Goal: Task Accomplishment & Management: Complete application form

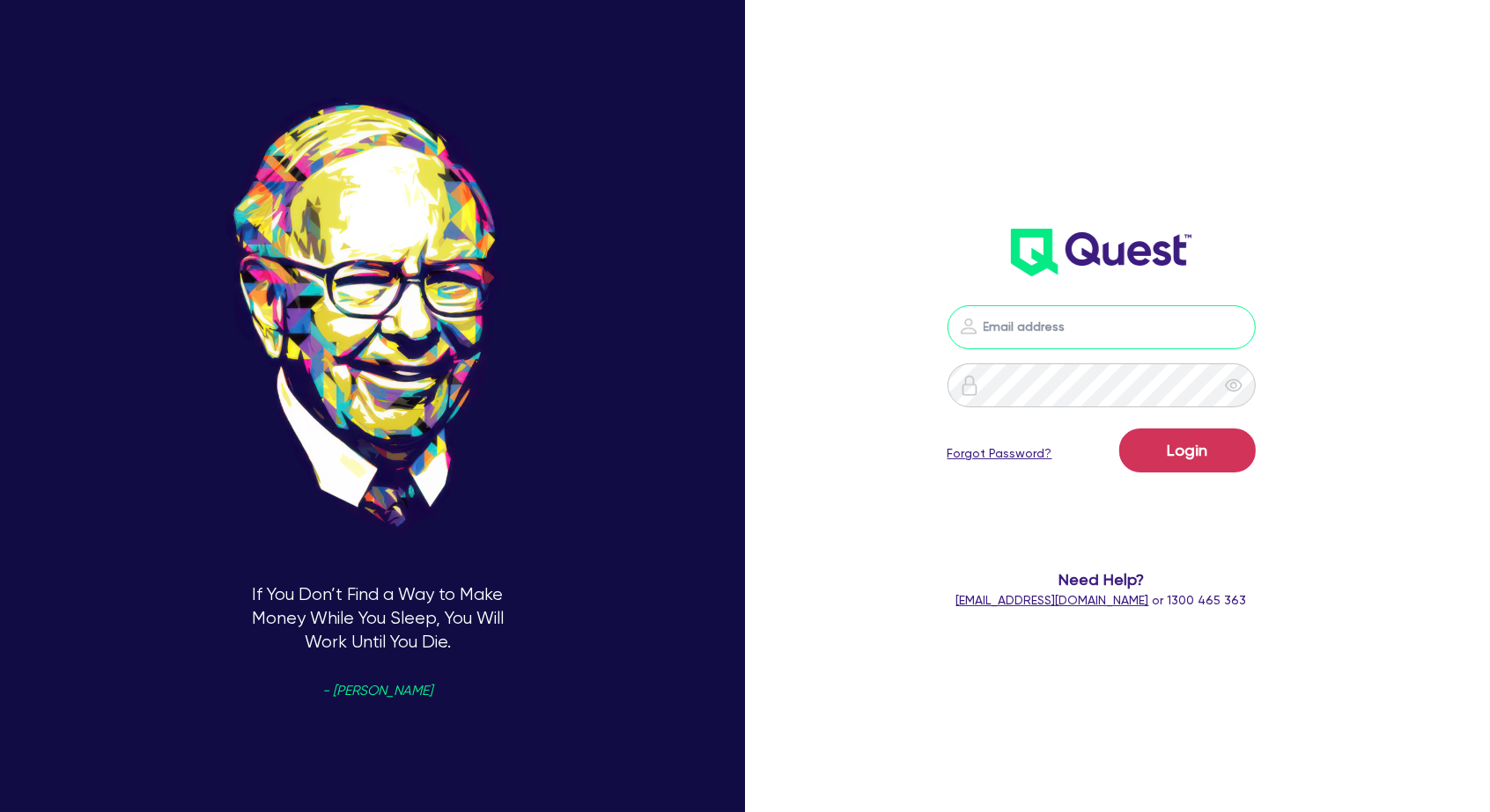
drag, startPoint x: 1077, startPoint y: 322, endPoint x: 1073, endPoint y: 335, distance: 13.6
click at [1076, 322] on input "email" at bounding box center [1101, 327] width 308 height 44
type input "[PERSON_NAME][EMAIL_ADDRESS][DOMAIN_NAME]"
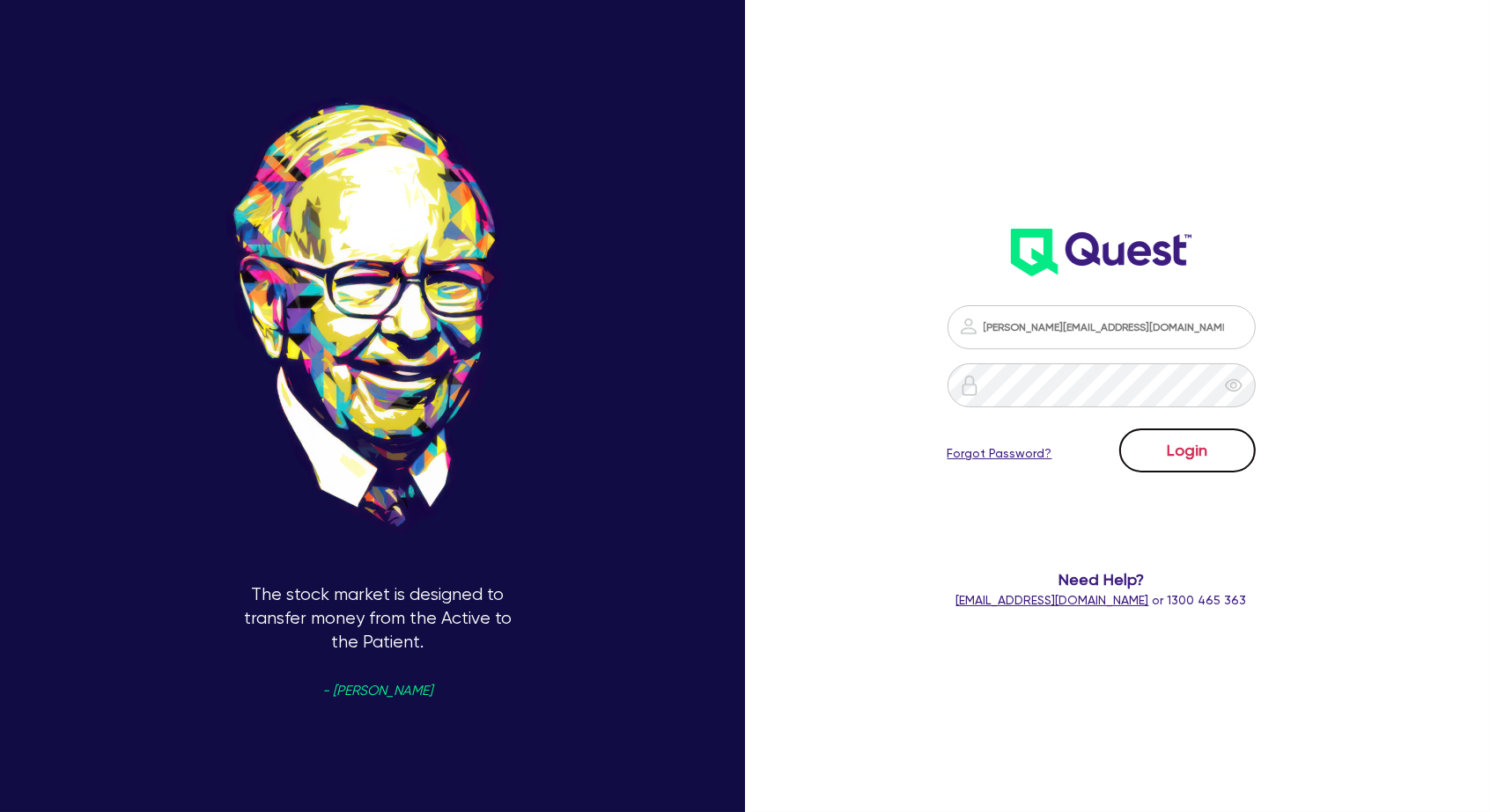
click at [1213, 441] on button "Login" at bounding box center [1187, 450] width 137 height 44
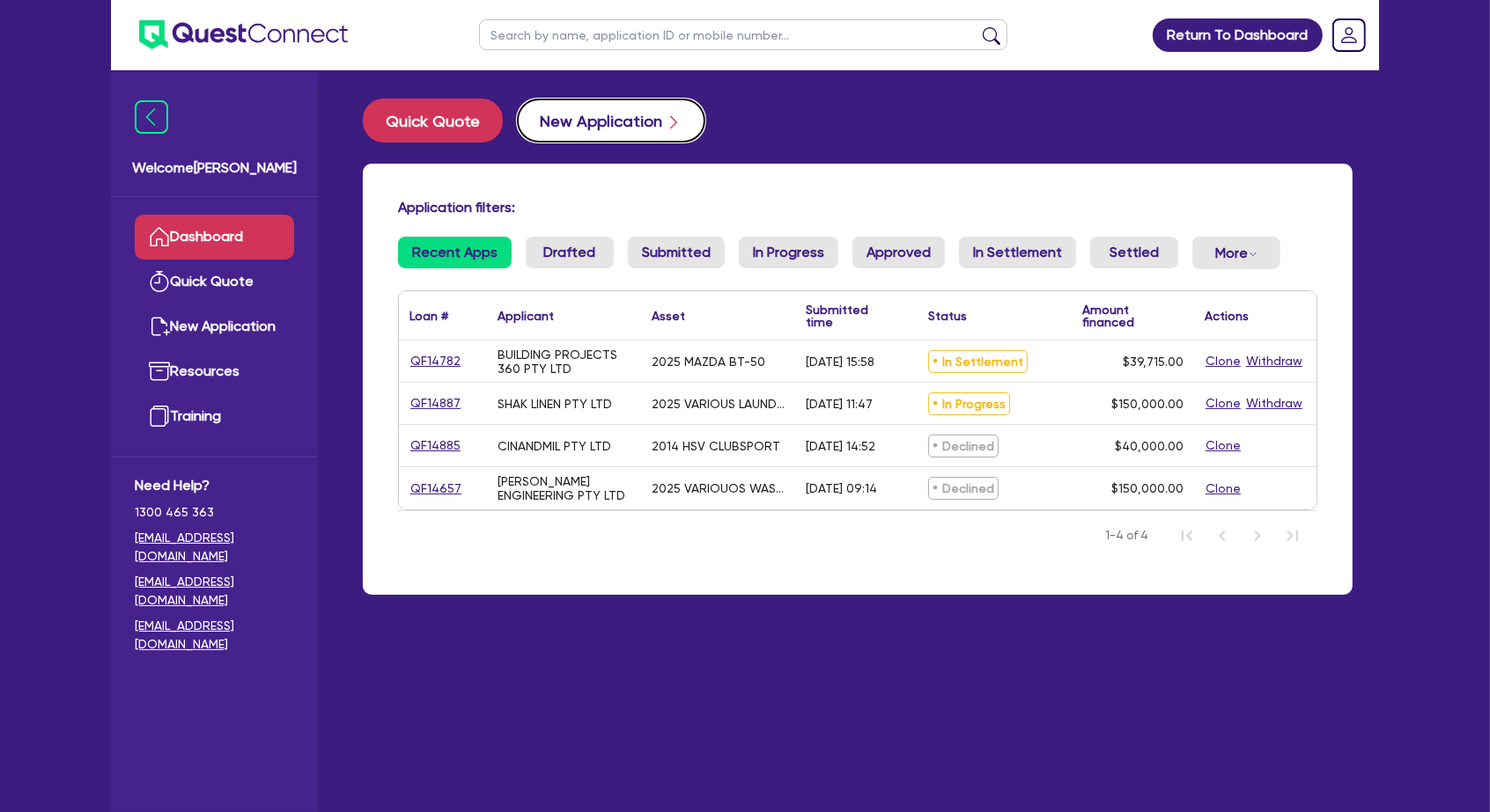
click at [567, 110] on button "New Application" at bounding box center [610, 120] width 189 height 44
select select "Quest Finance - Own Book"
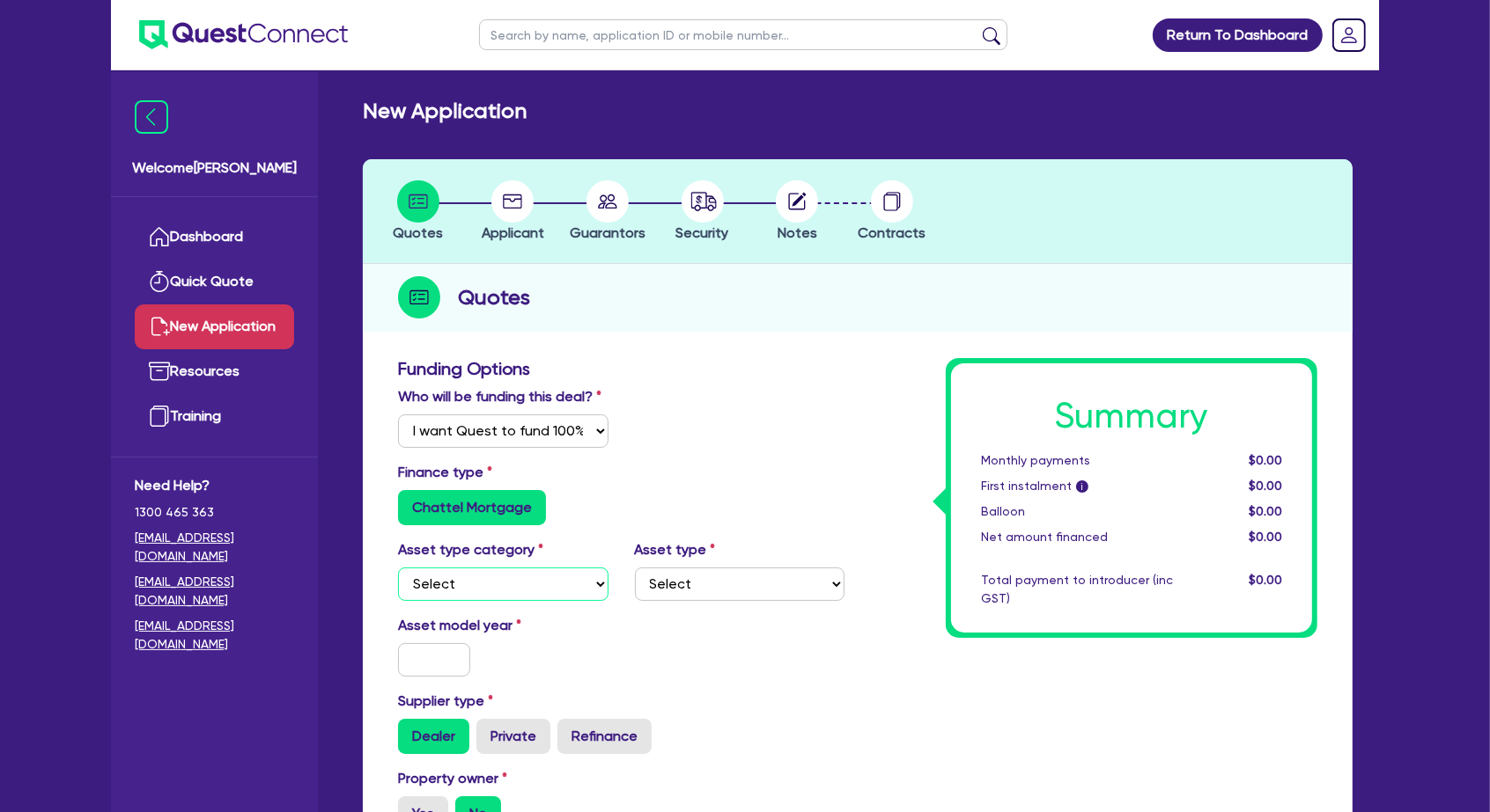
click at [474, 568] on select "Select Cars and light trucks Primary assets Secondary assets Tertiary assets" at bounding box center [502, 584] width 210 height 33
click at [398, 568] on select "Select Cars and light trucks Primary assets Secondary assets Tertiary assets" at bounding box center [502, 584] width 210 height 33
click at [663, 568] on select "Select Passenger vehicles Vans and utes Light trucks up to 4.5 tonne" at bounding box center [739, 584] width 210 height 33
click at [535, 568] on select "Select Cars and light trucks Primary assets Secondary assets Tertiary assets" at bounding box center [502, 584] width 210 height 33
select select "PRIMARY_ASSETS"
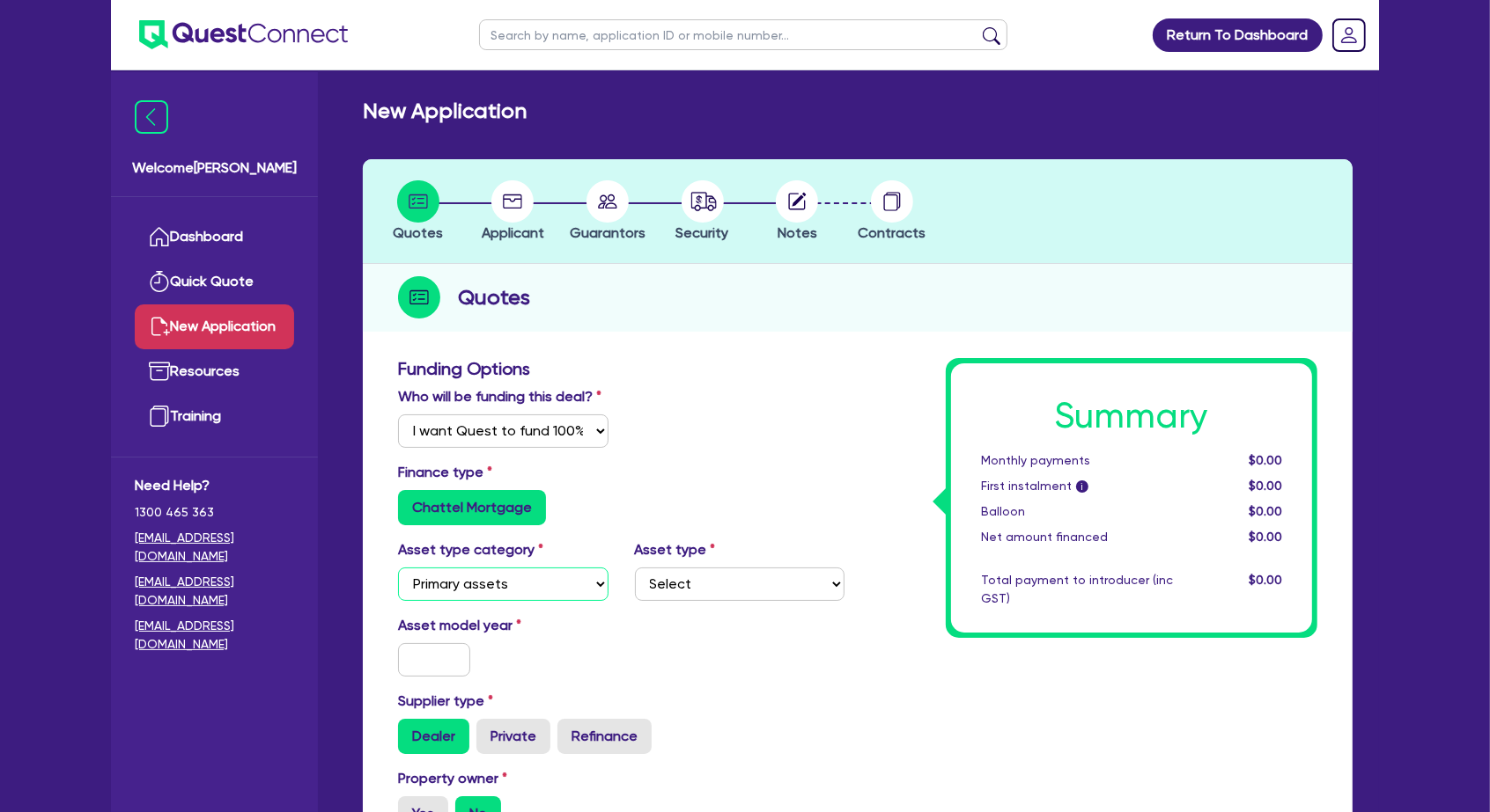
click at [398, 568] on select "Select Cars and light trucks Primary assets Secondary assets Tertiary assets" at bounding box center [502, 584] width 210 height 33
click at [701, 568] on select "Select Heavy trucks over 4.5 tonne Trailers Bus and coaches Yellow goods and ex…" at bounding box center [739, 584] width 210 height 33
select select "HEAVY_TRUCKS"
click at [635, 568] on select "Select Heavy trucks over 4.5 tonne Trailers Bus and coaches Yellow goods and ex…" at bounding box center [739, 584] width 210 height 33
click at [439, 643] on input "text" at bounding box center [434, 659] width 72 height 33
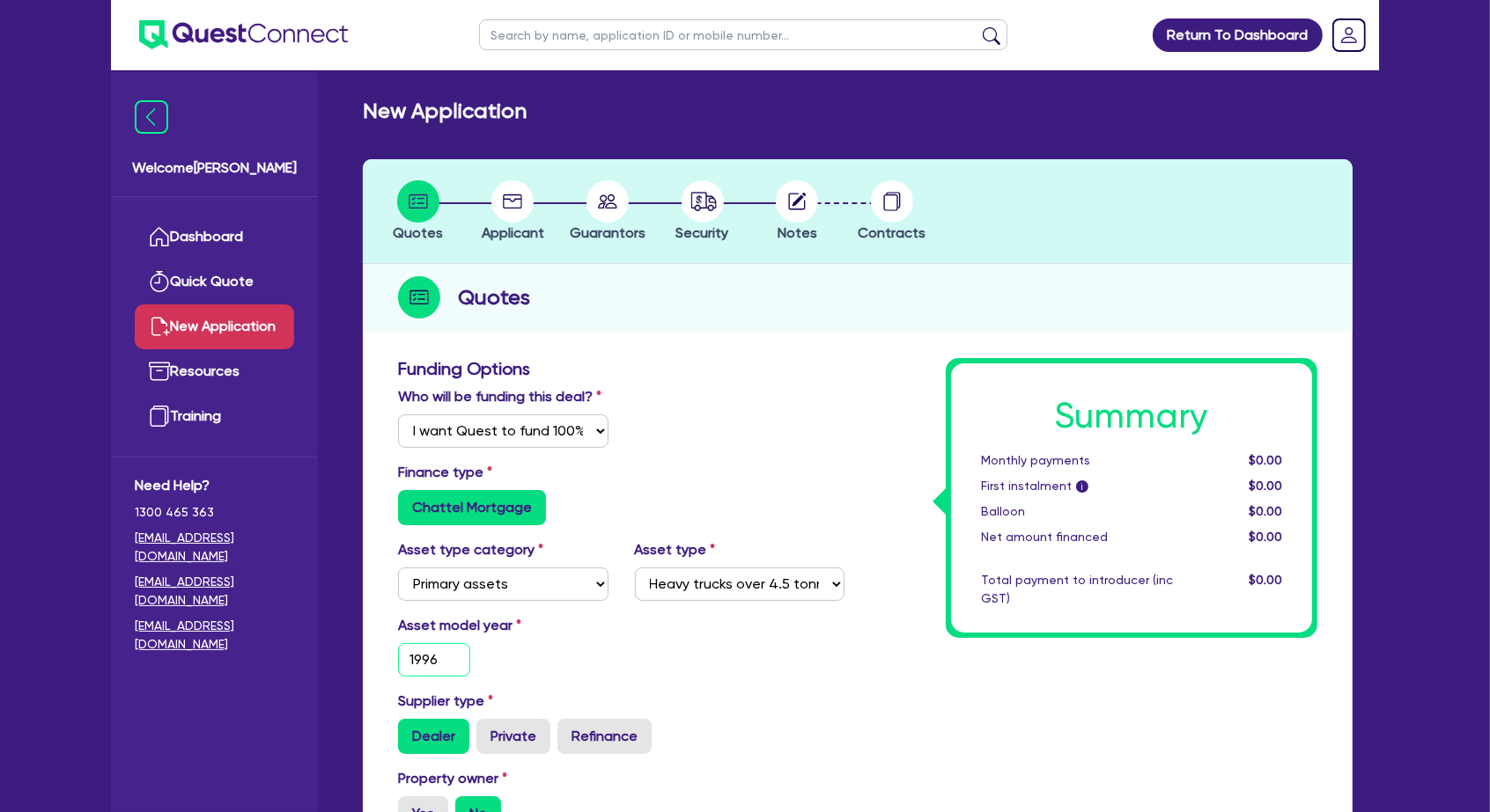
type input "1996"
click at [489, 719] on label "Private" at bounding box center [513, 736] width 74 height 35
click at [488, 719] on input "Private" at bounding box center [482, 724] width 12 height 12
radio input "true"
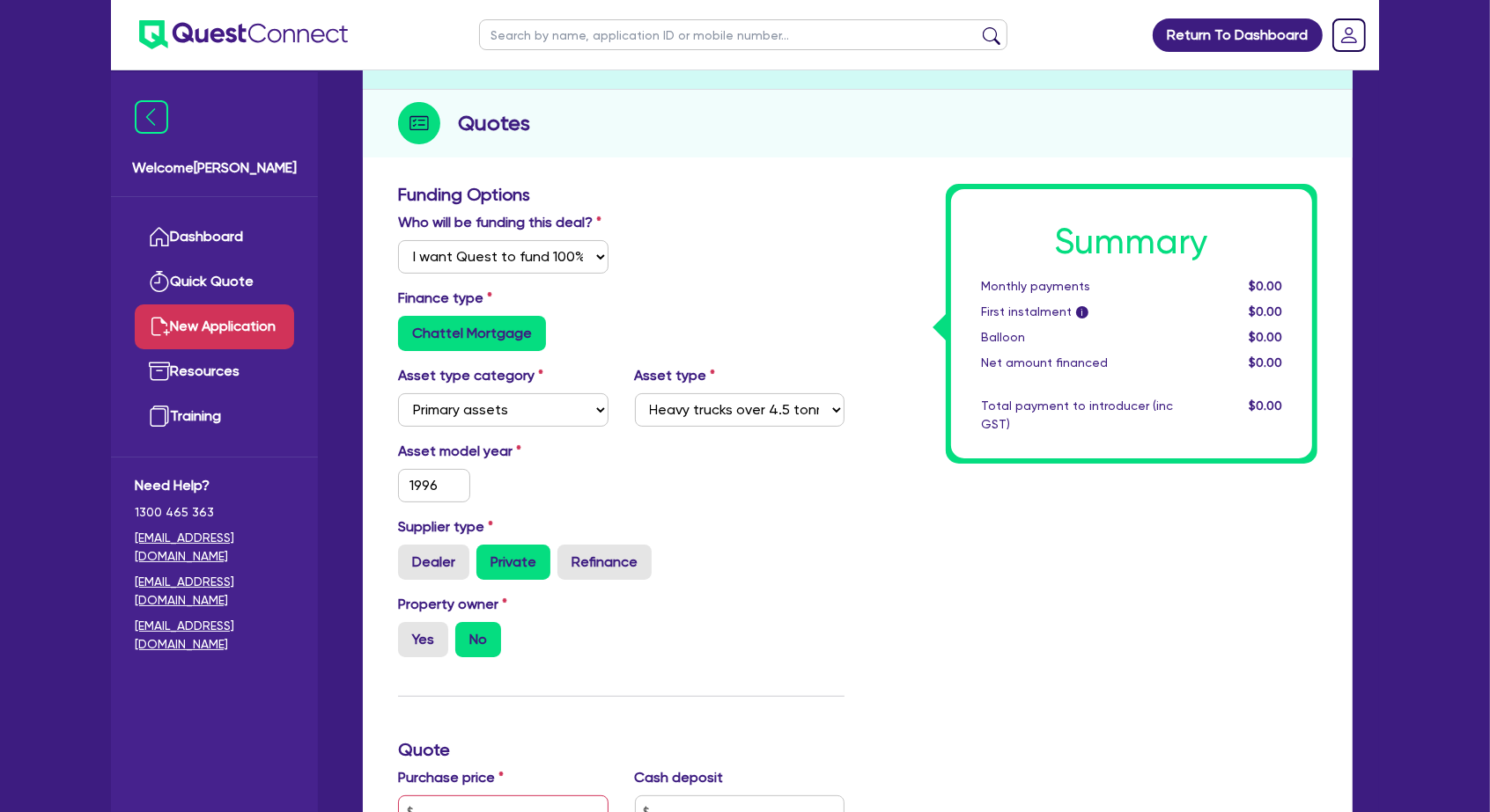
scroll to position [200, 0]
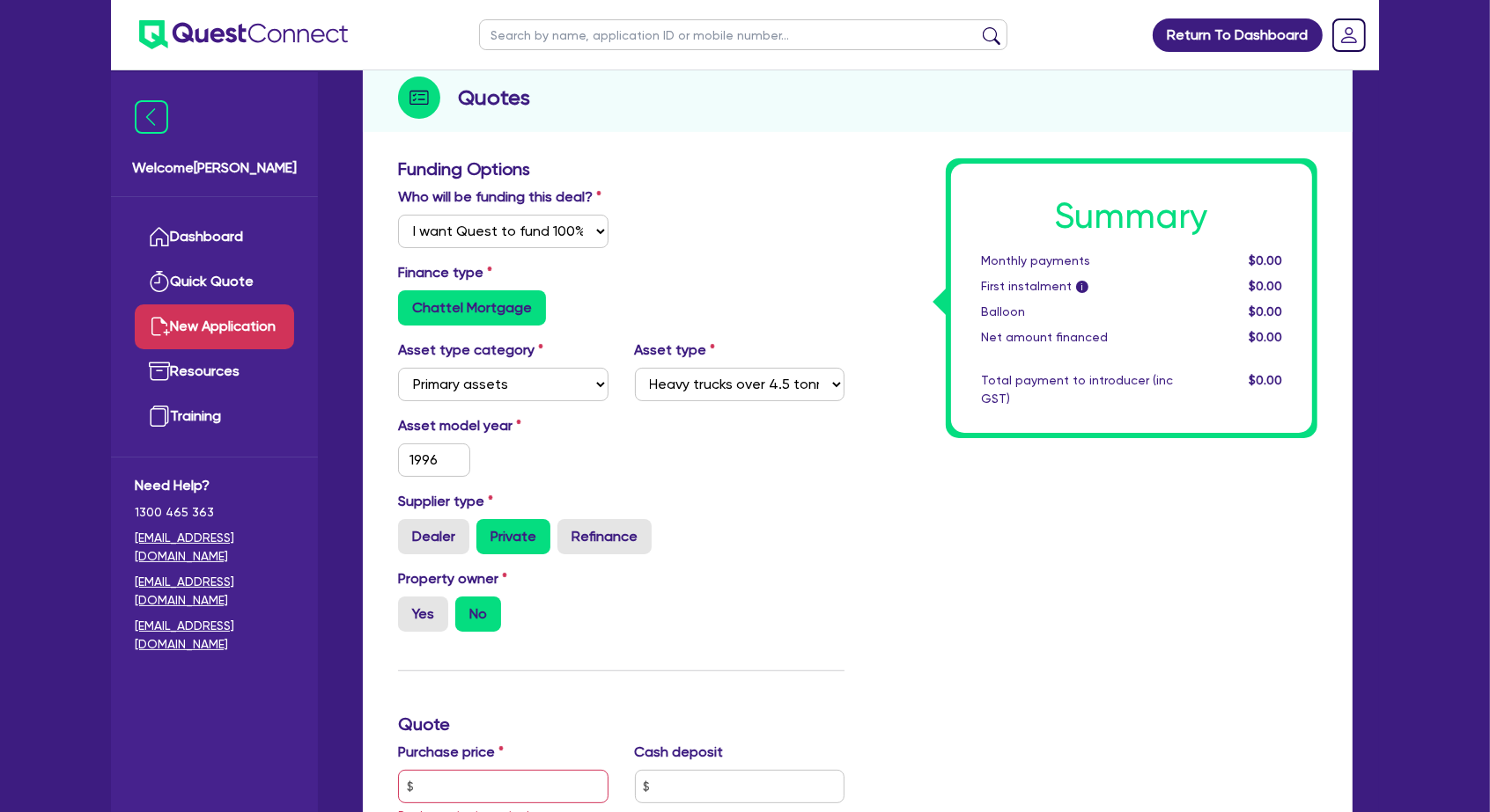
drag, startPoint x: 405, startPoint y: 543, endPoint x: 403, endPoint y: 594, distance: 51.0
click at [405, 597] on label "Yes" at bounding box center [423, 614] width 50 height 35
click at [405, 597] on input "Yes" at bounding box center [403, 602] width 12 height 12
radio input "true"
click at [467, 770] on input "text" at bounding box center [502, 786] width 210 height 33
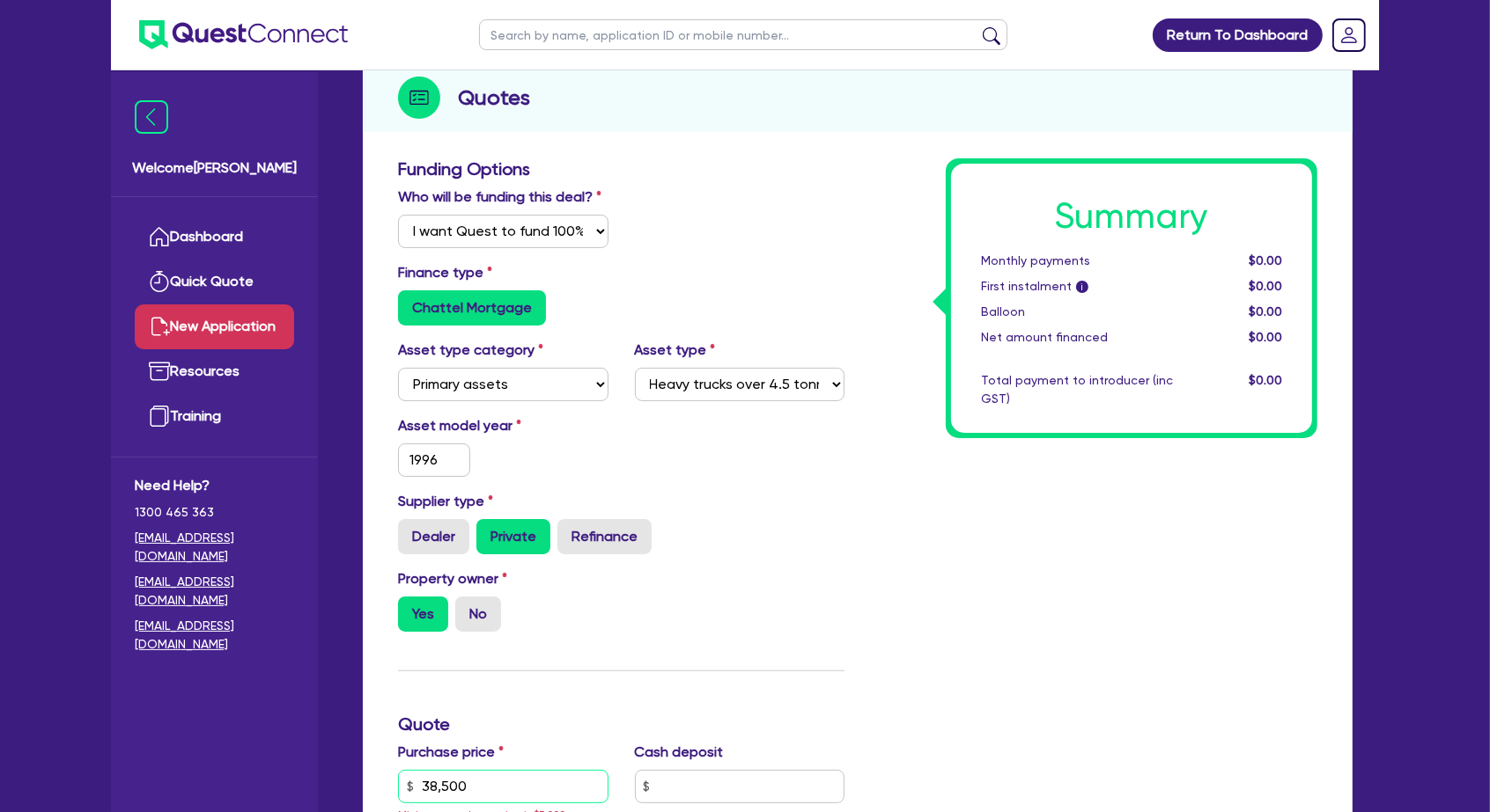
type input "38,500"
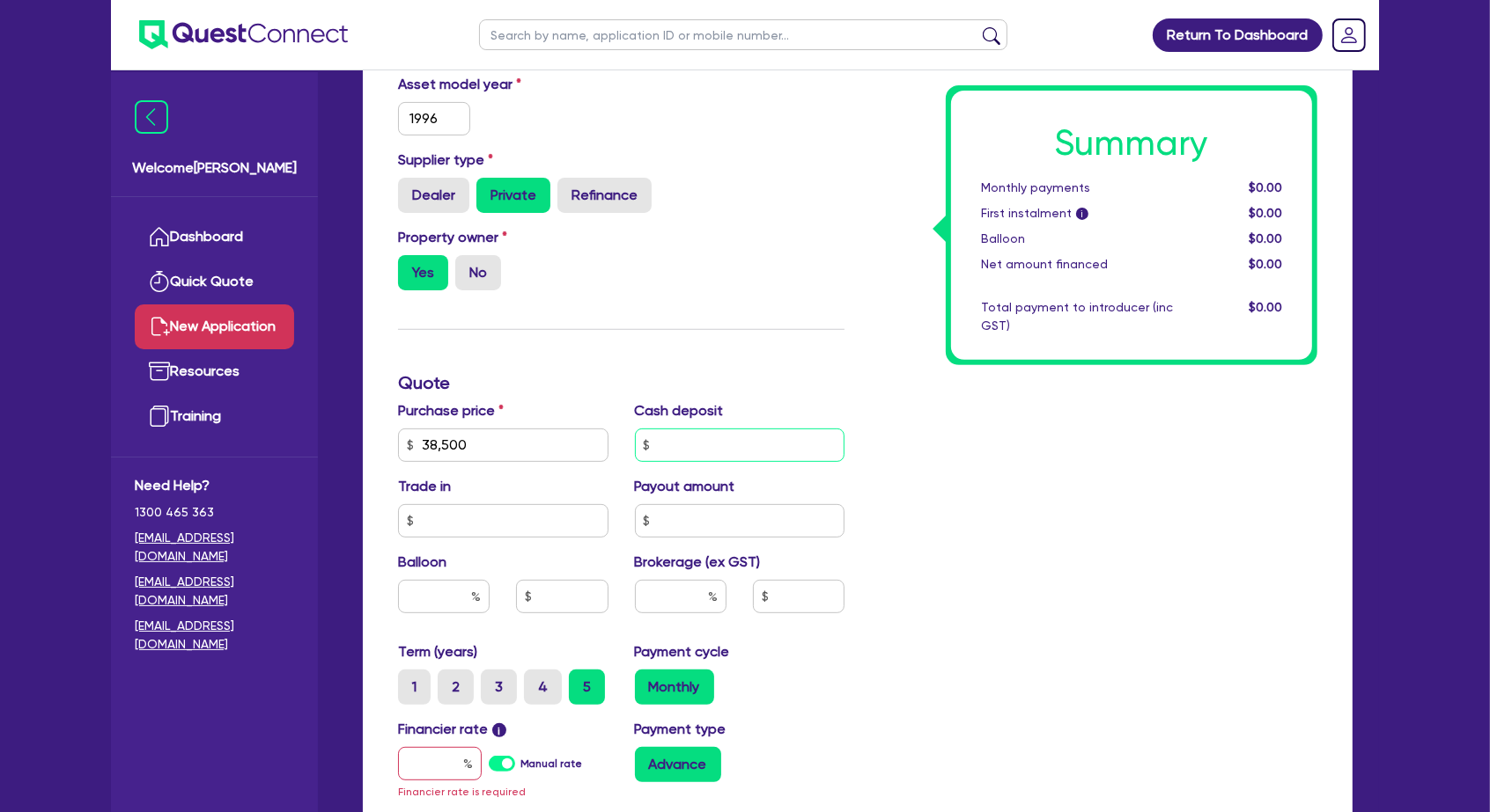
scroll to position [555, 0]
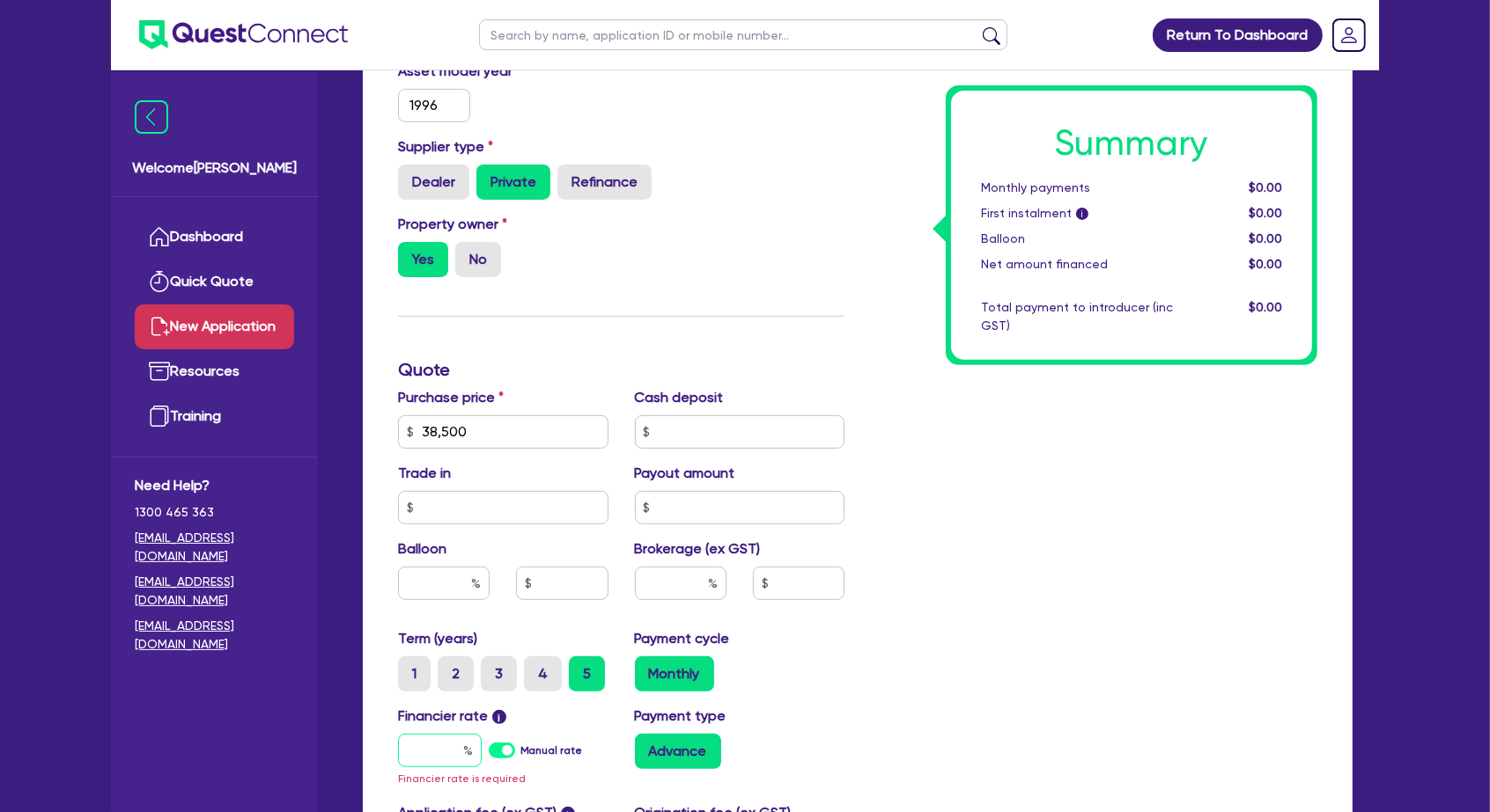
click at [439, 734] on input "text" at bounding box center [440, 750] width 84 height 33
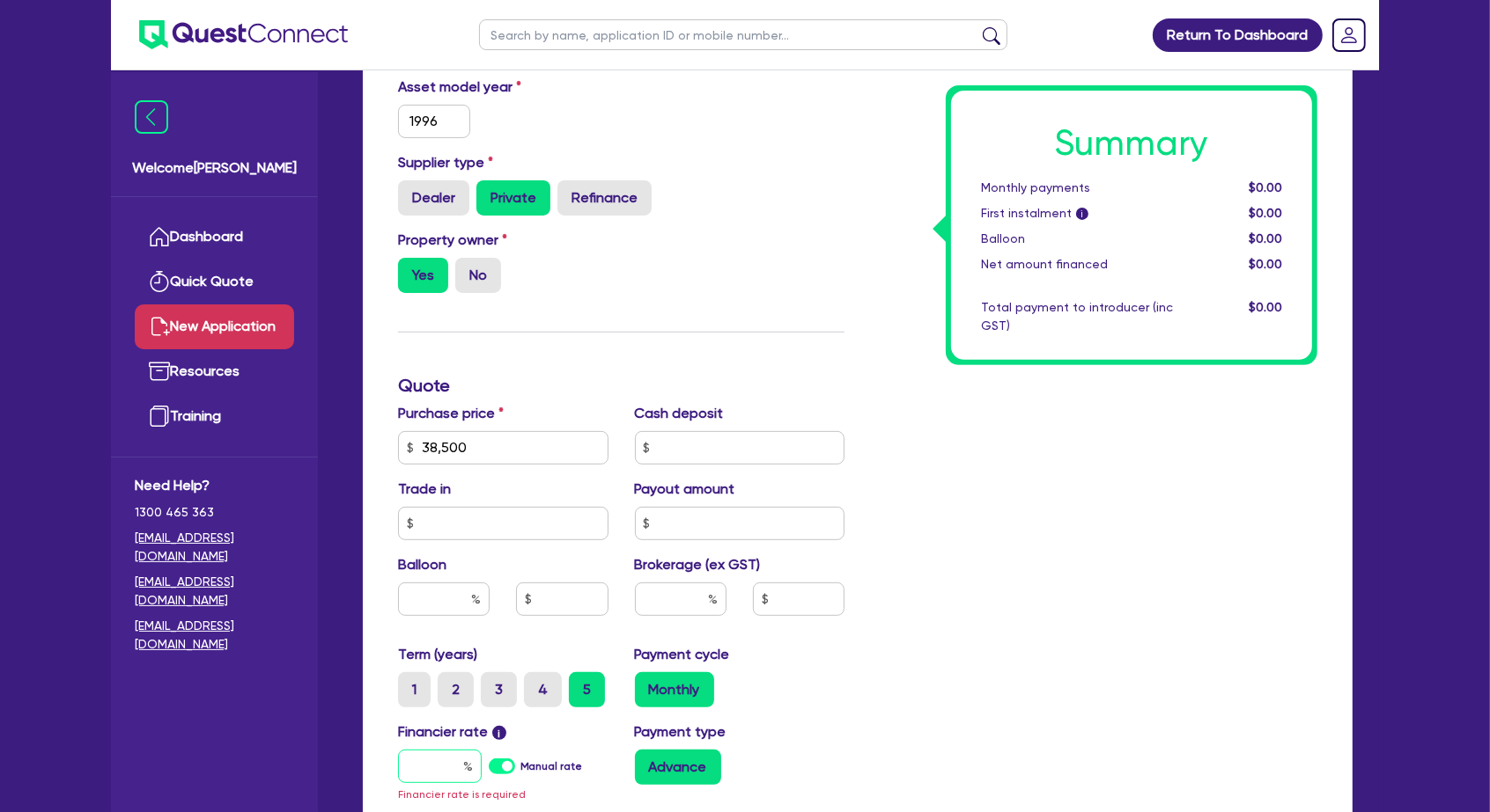
scroll to position [568, 0]
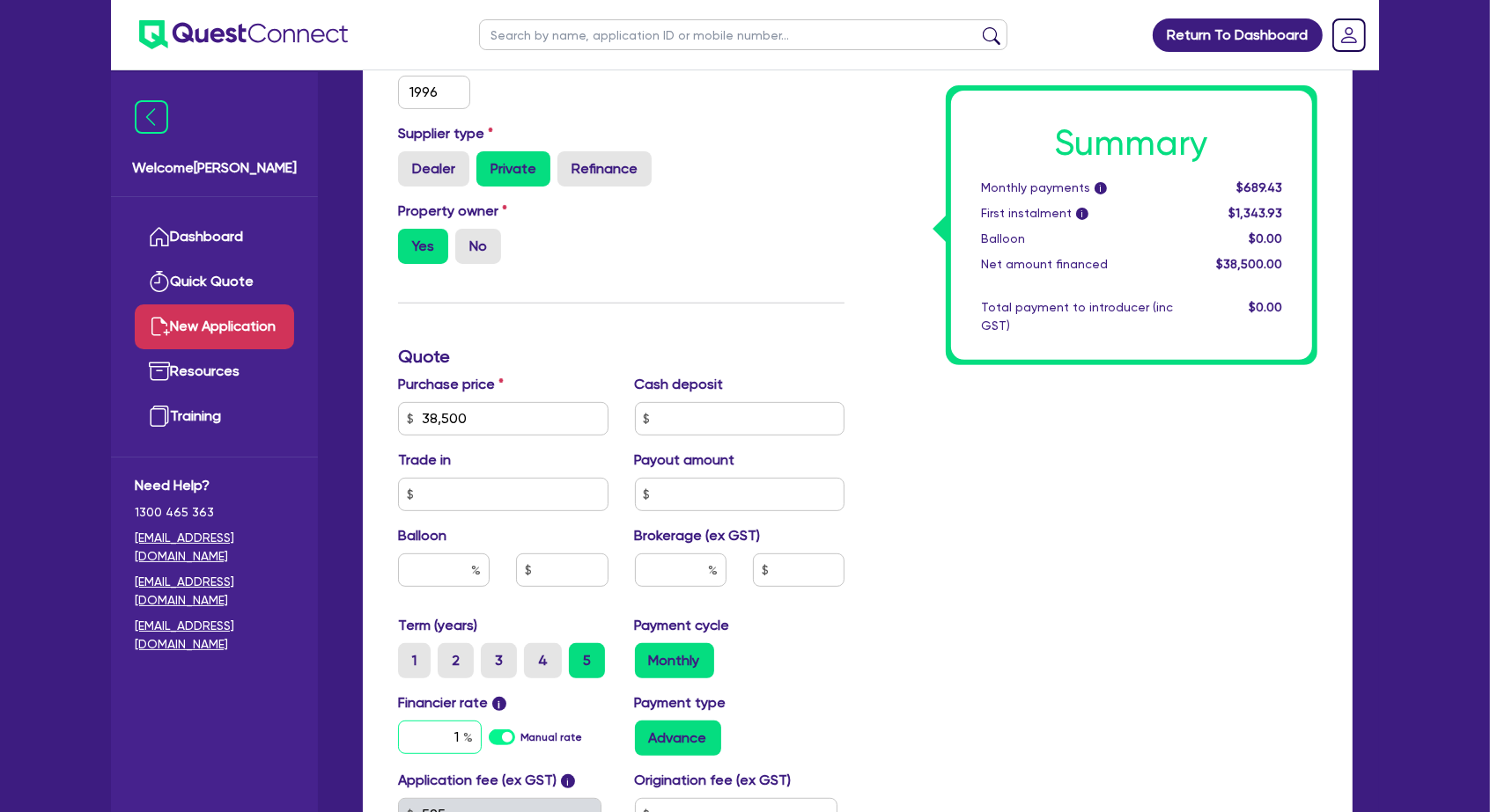
click at [455, 721] on input "1" at bounding box center [440, 737] width 84 height 33
type input "18"
click at [485, 692] on div "Financier rate i 18 Manual rate" at bounding box center [503, 724] width 237 height 63
click at [520, 730] on label "Manual rate" at bounding box center [551, 738] width 63 height 16
click at [0, 0] on input "Manual rate" at bounding box center [0, 0] width 0 height 0
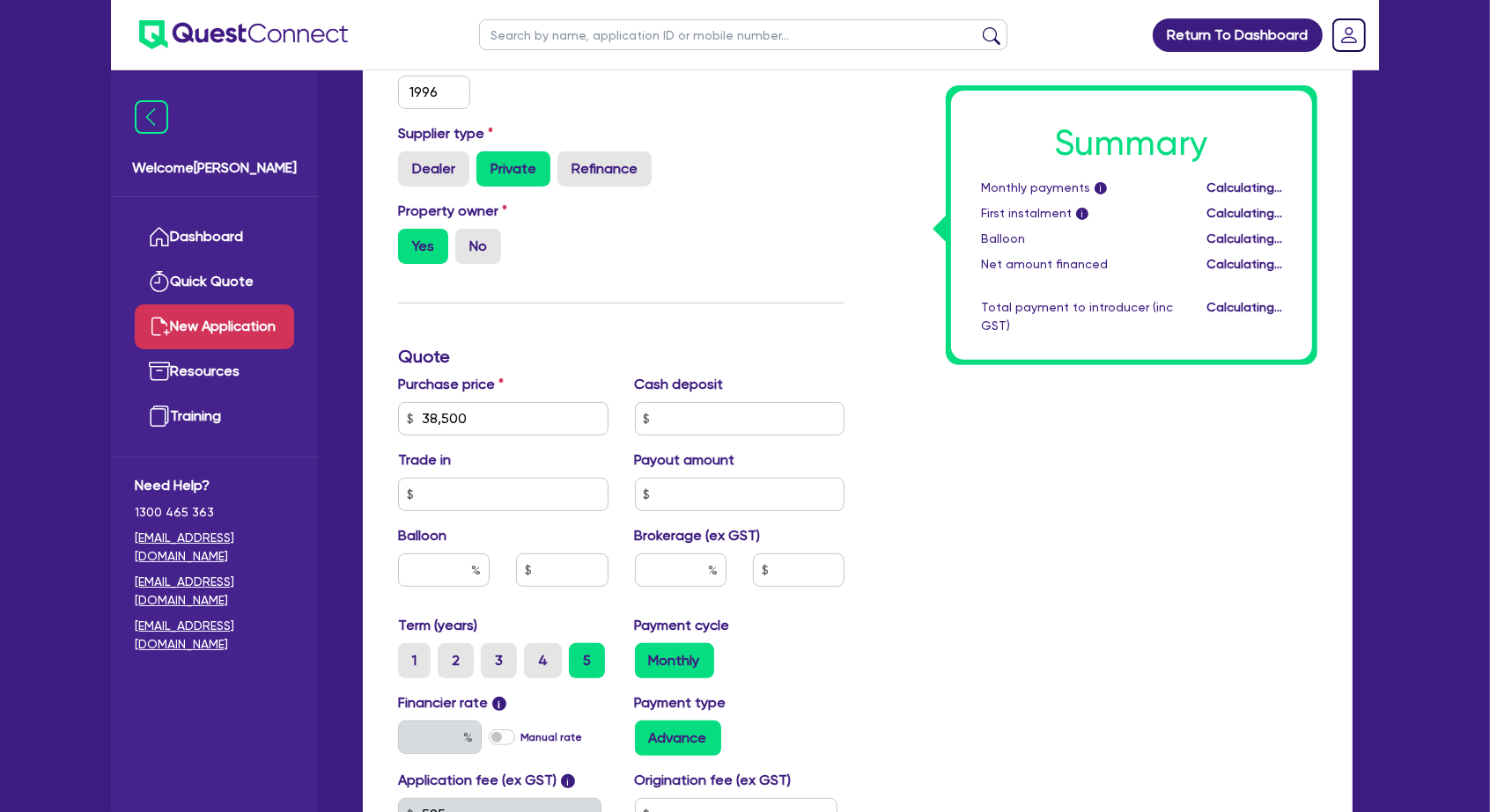
type input "17.95"
click at [481, 643] on label "3" at bounding box center [499, 660] width 36 height 35
click at [481, 643] on input "3" at bounding box center [486, 649] width 12 height 12
radio input "true"
click at [737, 799] on input "text" at bounding box center [737, 815] width 204 height 33
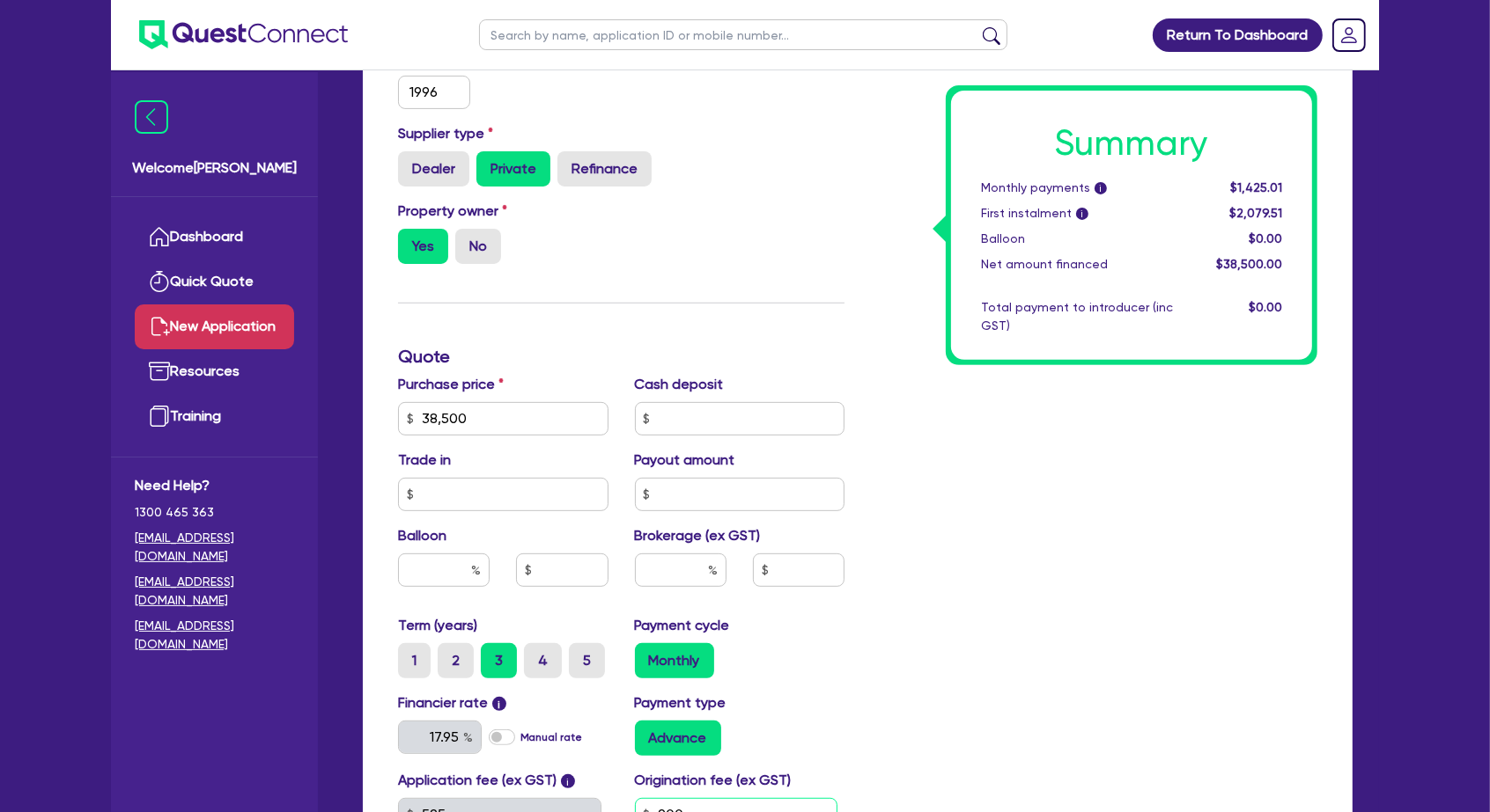
type input "900"
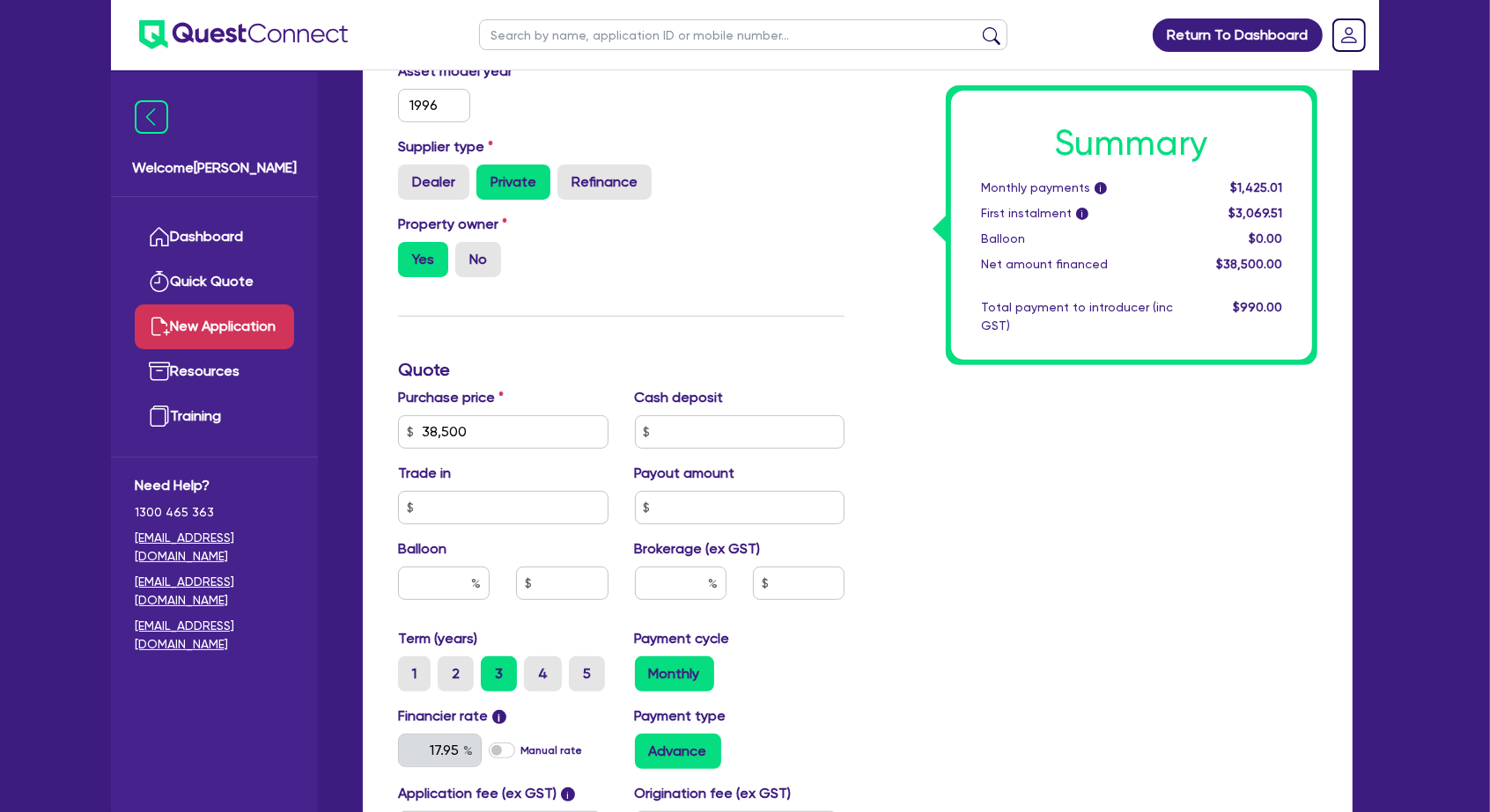
scroll to position [560, 0]
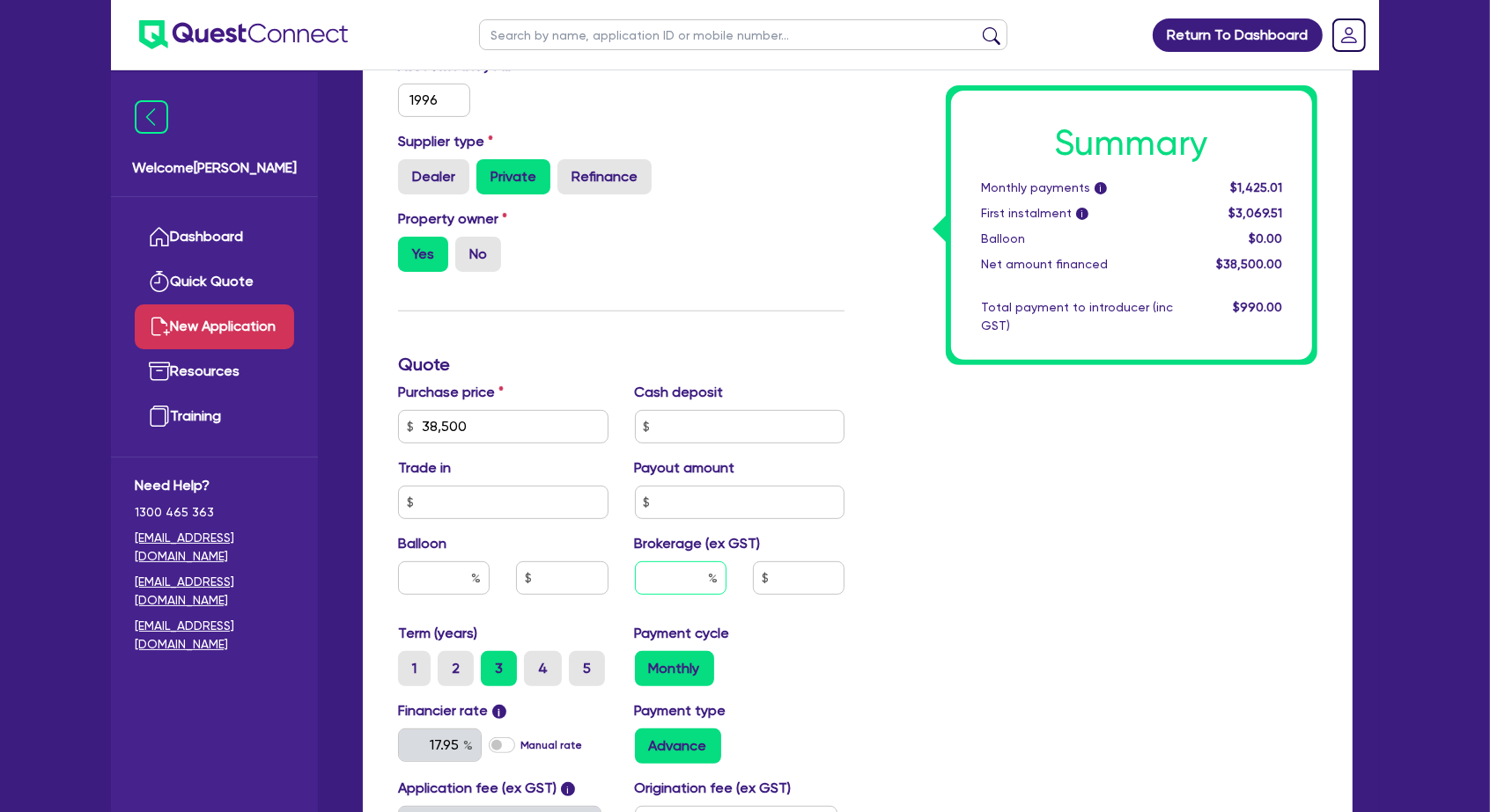
click at [674, 562] on input "text" at bounding box center [680, 578] width 91 height 33
type input "8"
click at [929, 553] on div "Summary Monthly payments i $1,425.01 First instalment i $3,069.51 Balloon $0.00…" at bounding box center [1094, 364] width 473 height 1133
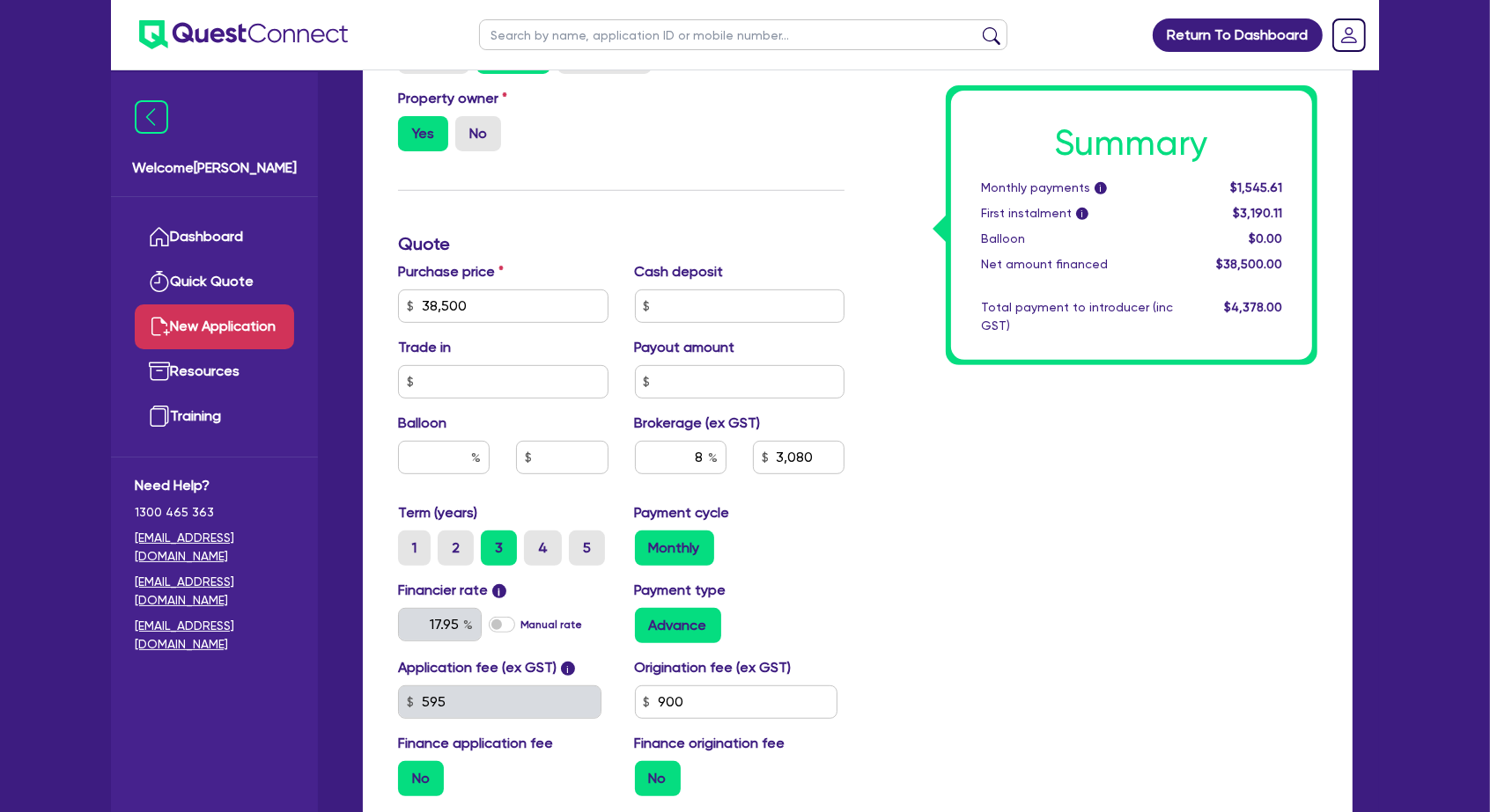
click at [653, 761] on label "No" at bounding box center [657, 778] width 46 height 35
click at [646, 761] on input "No" at bounding box center [640, 766] width 12 height 12
click at [652, 761] on label "No" at bounding box center [657, 778] width 46 height 35
click at [646, 761] on input "No" at bounding box center [640, 766] width 12 height 12
click at [652, 761] on label "No" at bounding box center [657, 778] width 46 height 35
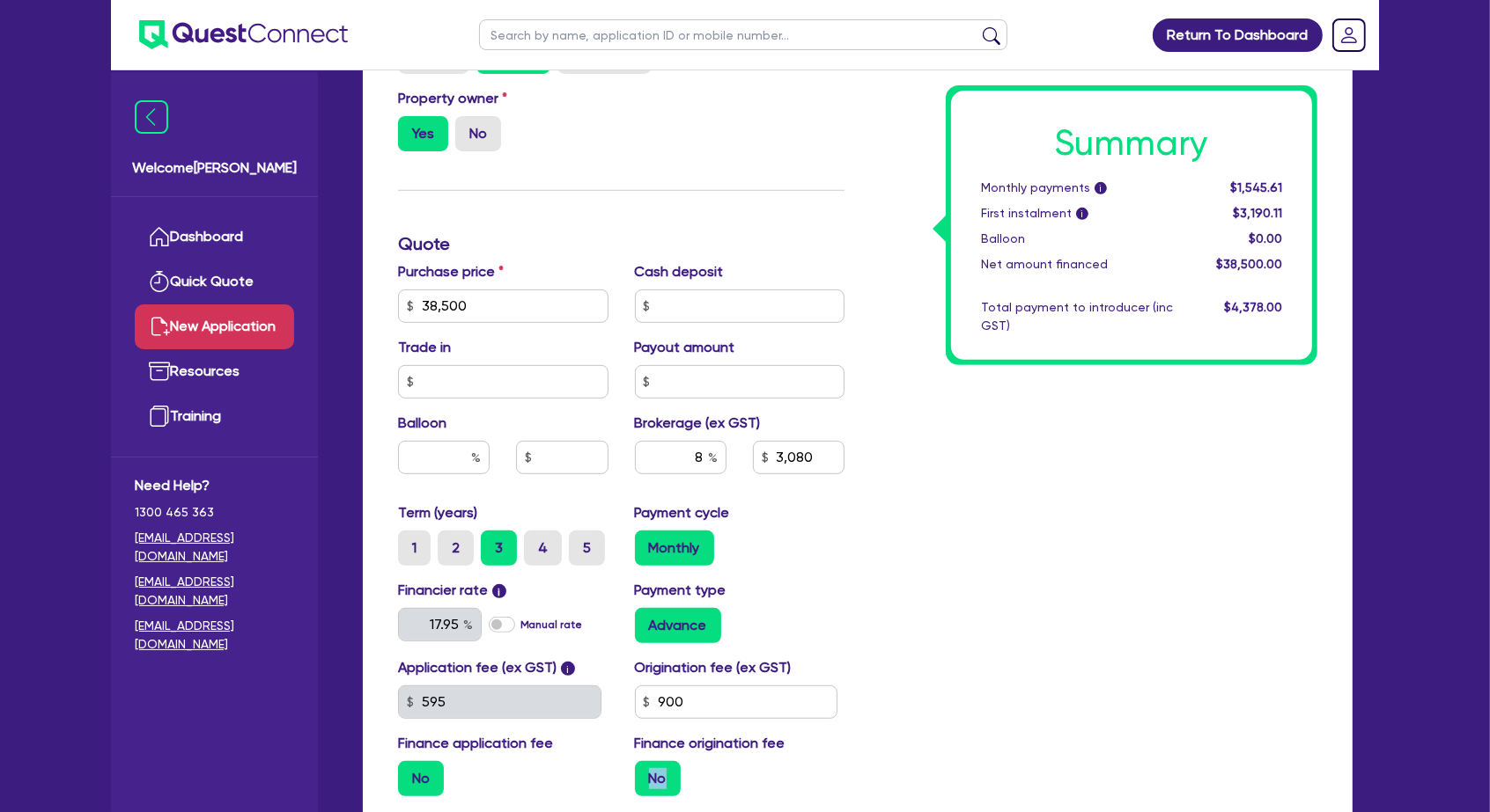
click at [646, 761] on input "No" at bounding box center [640, 766] width 12 height 12
type input "3,080"
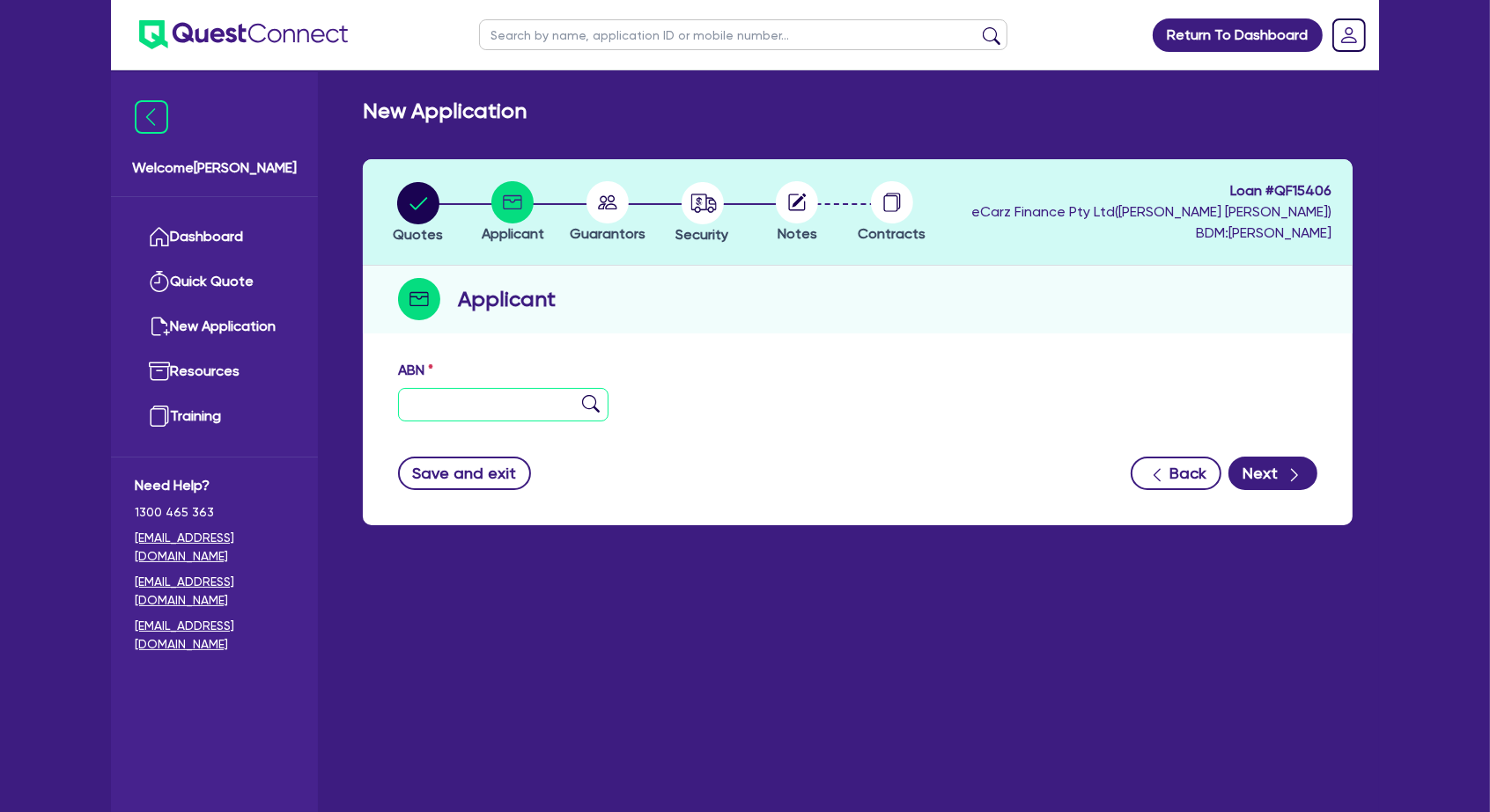
click at [459, 389] on input "text" at bounding box center [502, 405] width 210 height 33
type input "63 647 445 663"
type input "[PERSON_NAME] GROUP PTY LTD"
type input "TAP Water"
select select "COMPANY"
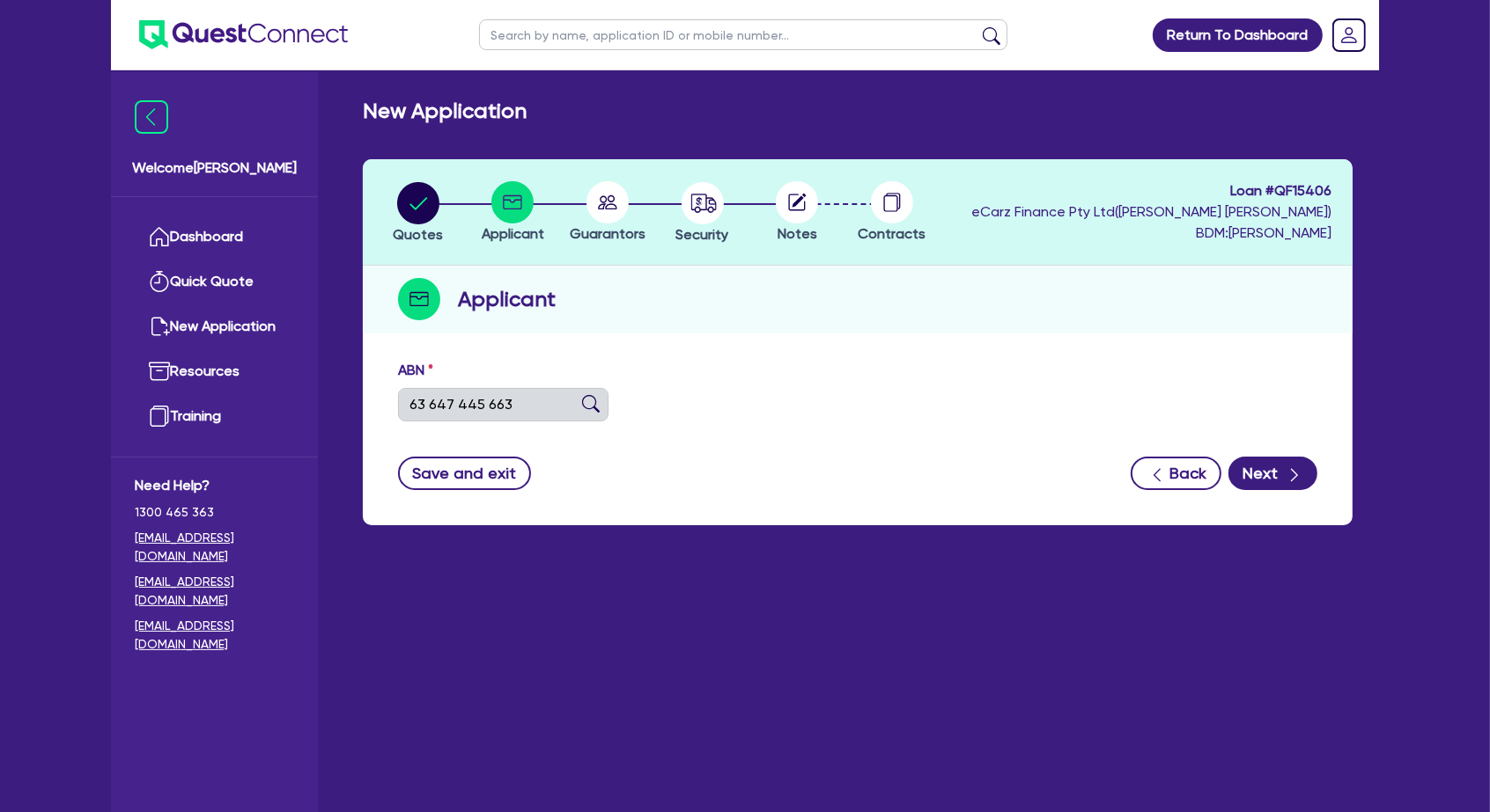
type input "[DATE]"
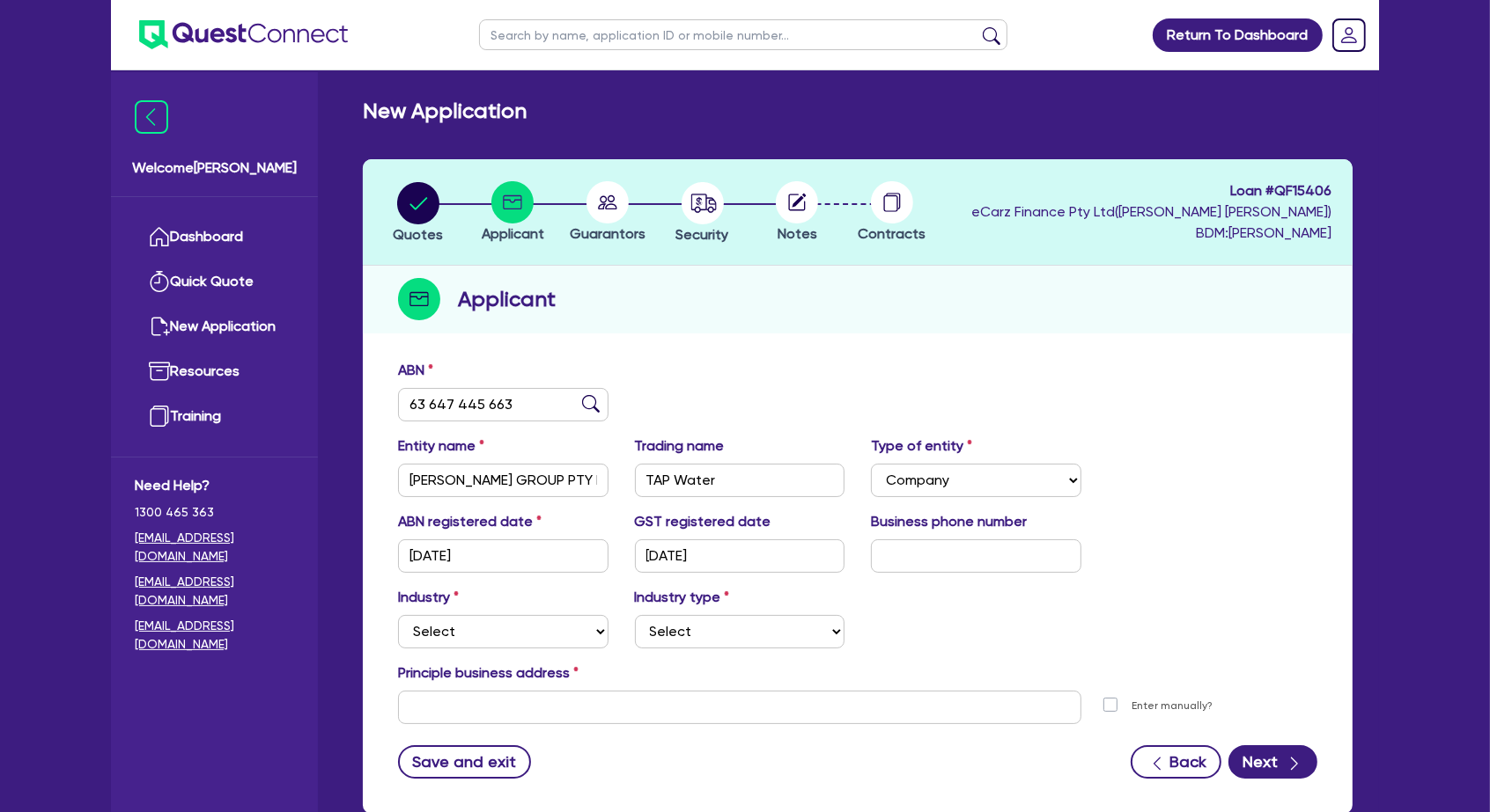
scroll to position [1, 0]
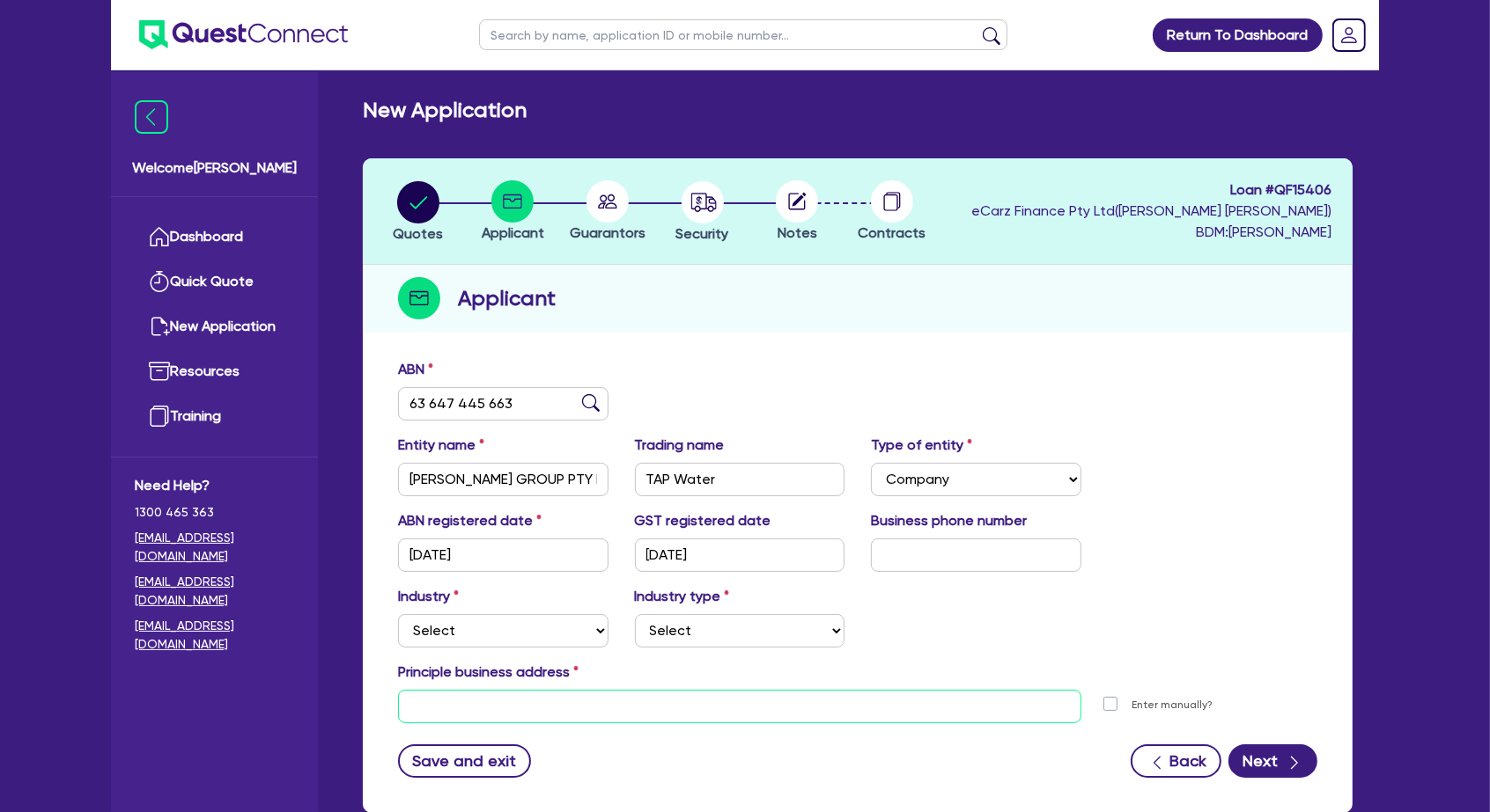
click at [463, 690] on input "text" at bounding box center [739, 706] width 684 height 33
click at [430, 594] on div "Industry Select Accomodation & Food Services Administrative & Support Services …" at bounding box center [858, 624] width 946 height 76
click at [439, 615] on select "Select Accomodation & Food Services Administrative & Support Services Agricultu…" at bounding box center [502, 631] width 210 height 33
select select "AGRICULTURE"
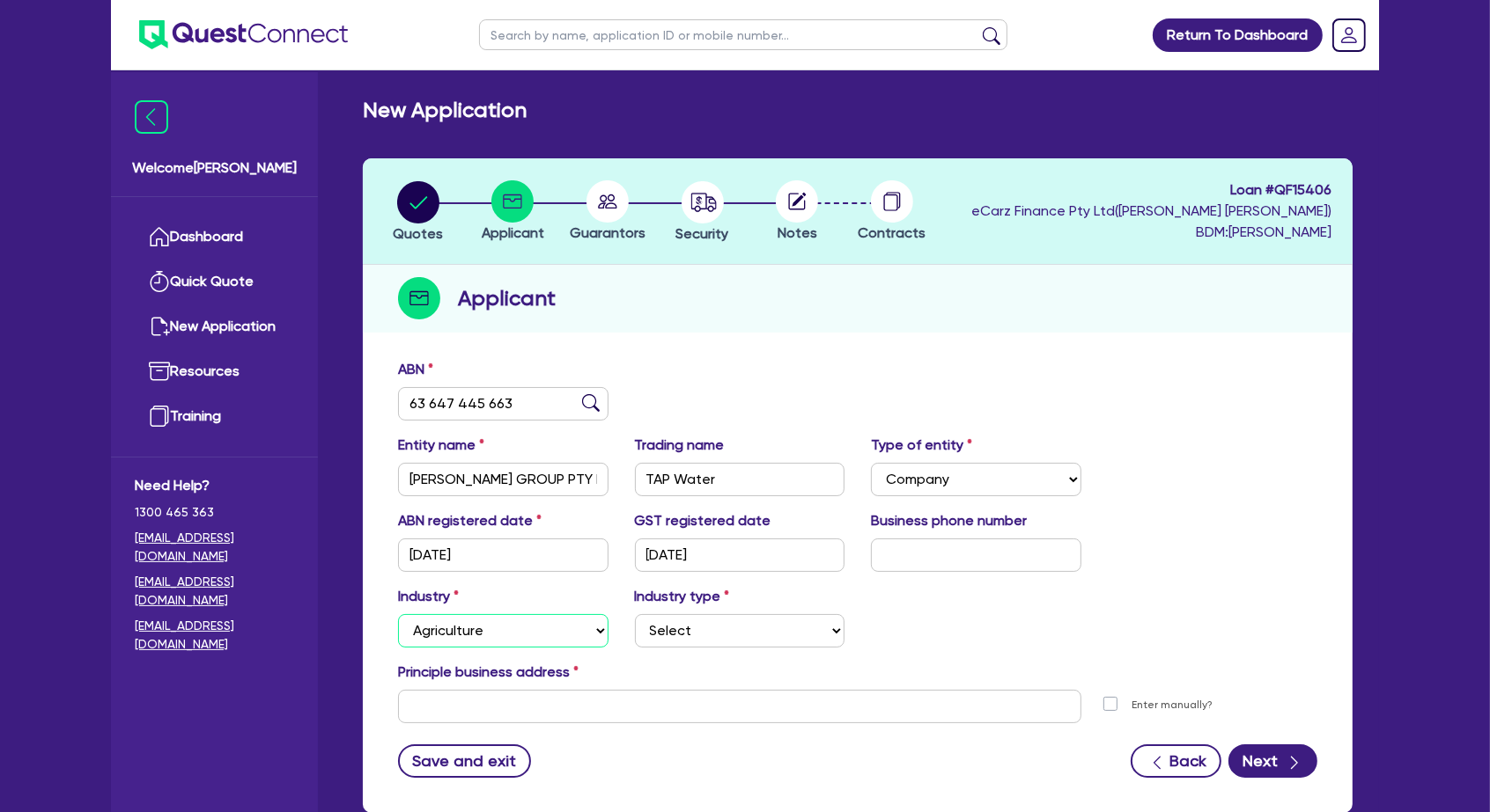
click at [398, 615] on select "Select Accomodation & Food Services Administrative & Support Services Agricultu…" at bounding box center [502, 631] width 210 height 33
click at [791, 586] on div "Industry type Select Growers - Turf, Flowers, Vegetables, Fruit, Nuts, Grain & …" at bounding box center [740, 616] width 237 height 62
click at [778, 615] on select "Select Growers - Turf, Flowers, Vegetables, Fruit, Nuts, Grain & Other Crops Gr…" at bounding box center [739, 631] width 210 height 33
select select "INDOOR_GROWERS"
click at [635, 615] on select "Select Growers - Turf, Flowers, Vegetables, Fruit, Nuts, Grain & Other Crops Gr…" at bounding box center [739, 631] width 210 height 33
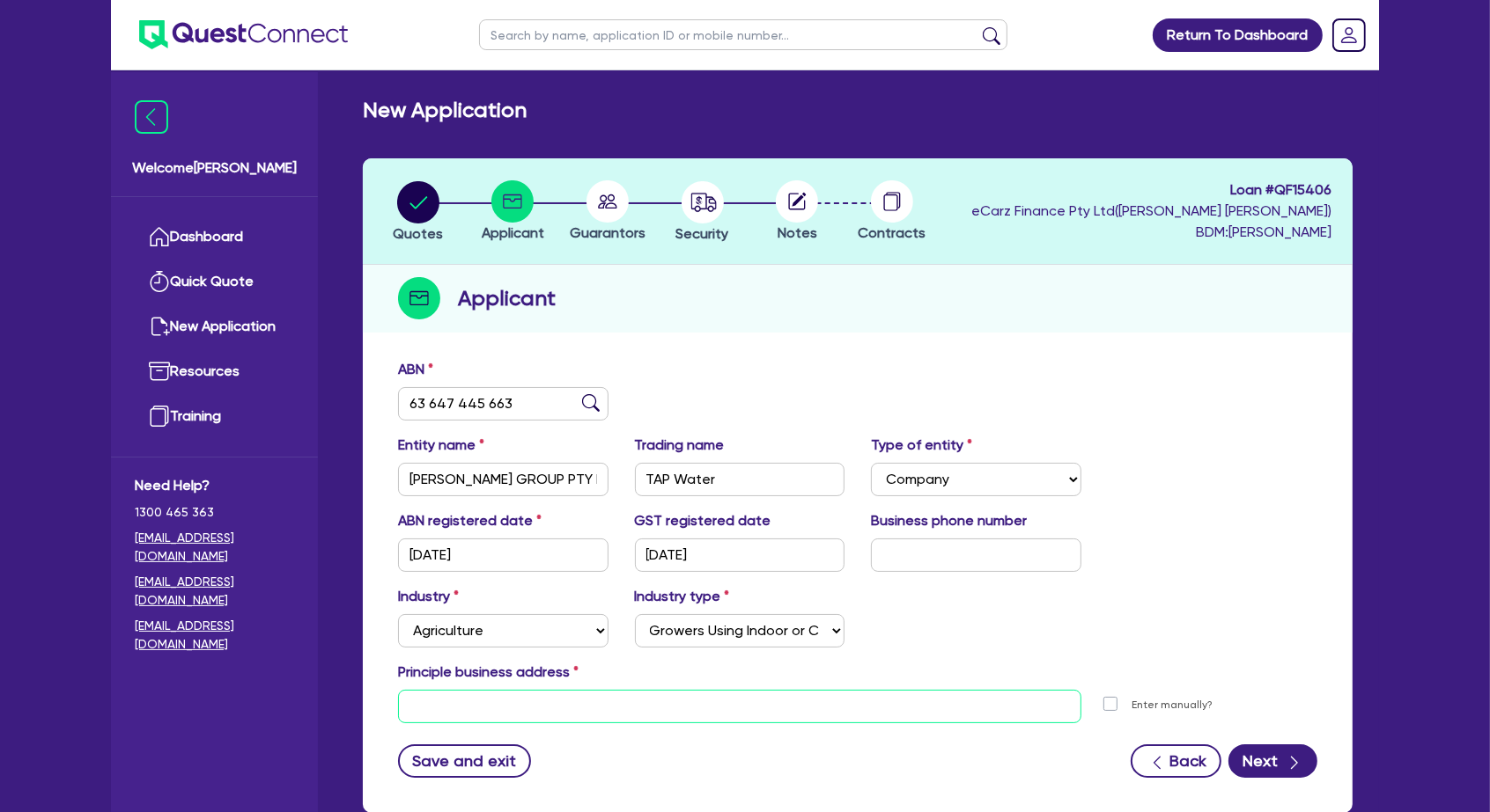
click at [528, 690] on input "text" at bounding box center [739, 706] width 684 height 33
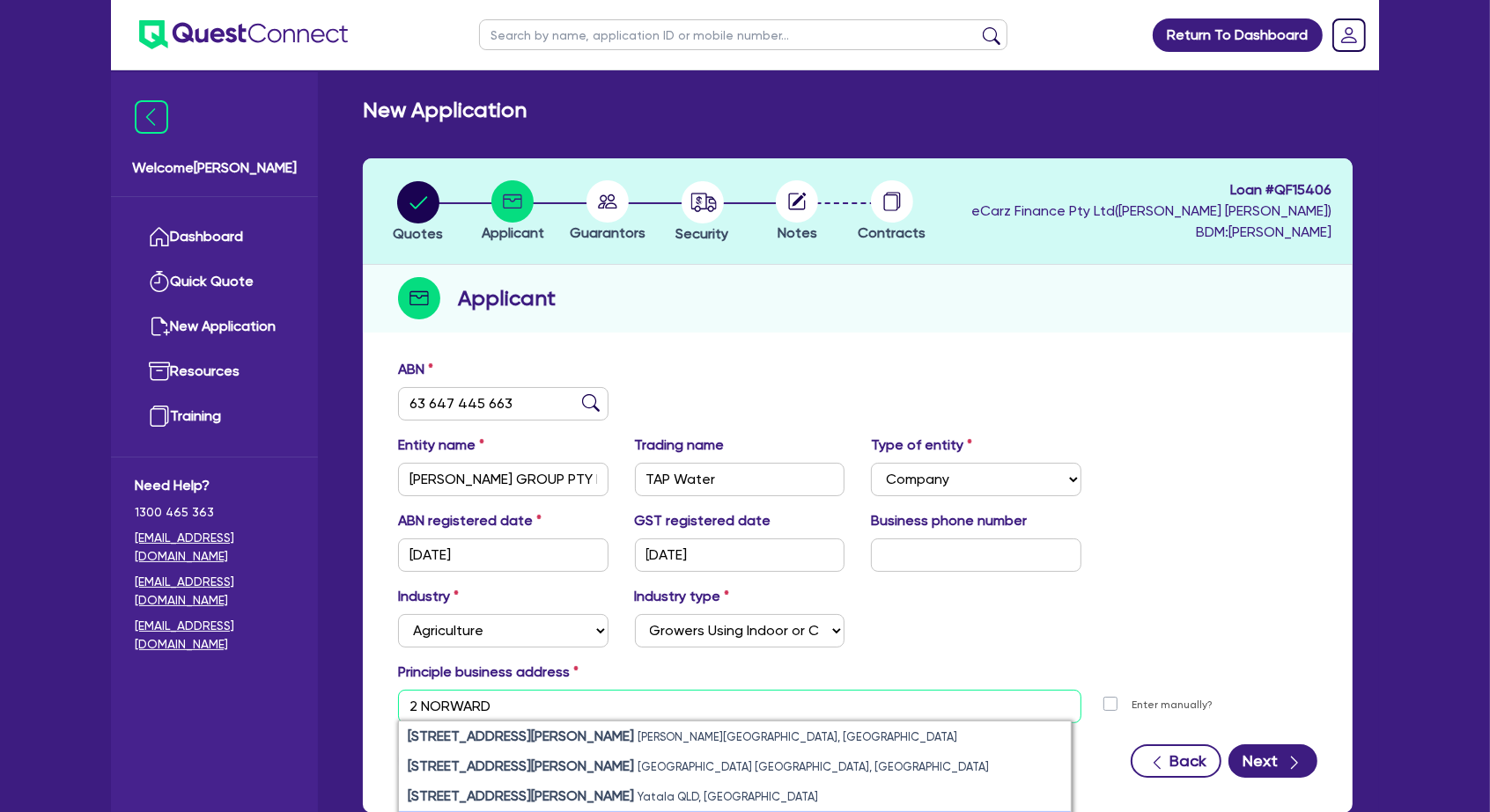
scroll to position [71, 0]
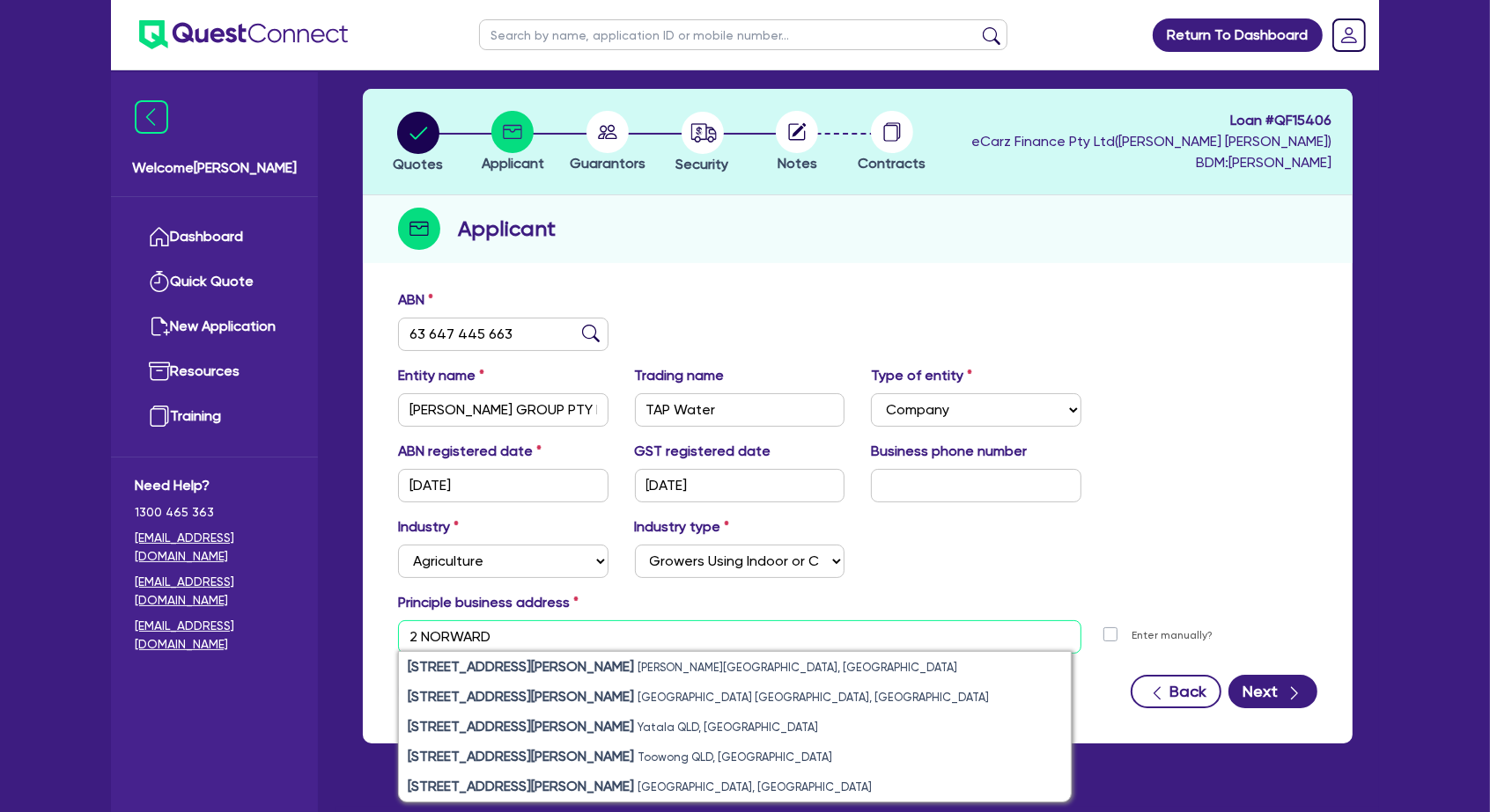
type input "2 NORWARD"
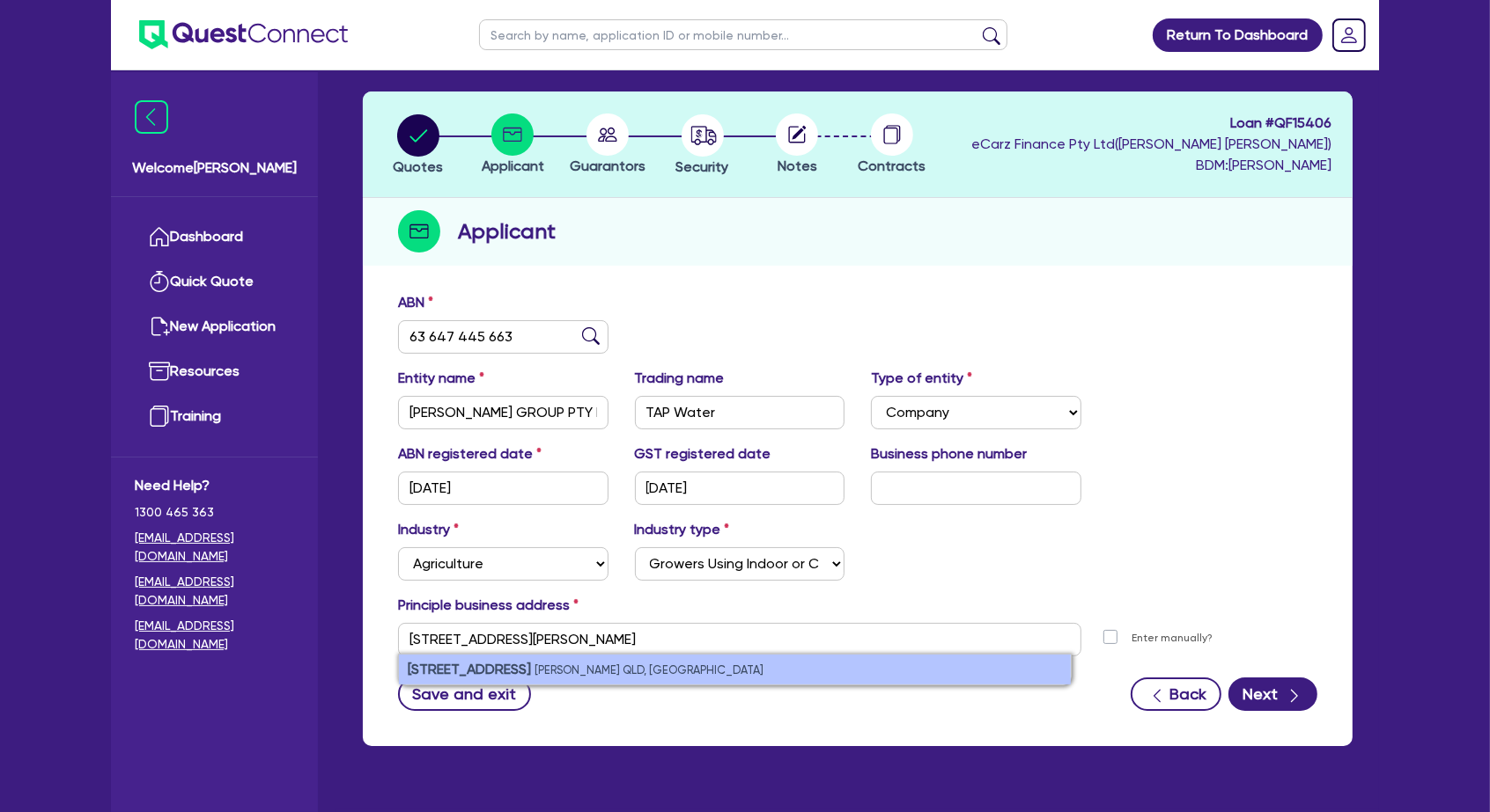
click at [535, 664] on small "[PERSON_NAME] QLD, [GEOGRAPHIC_DATA]" at bounding box center [649, 670] width 229 height 13
type input "[STREET_ADDRESS][PERSON_NAME]"
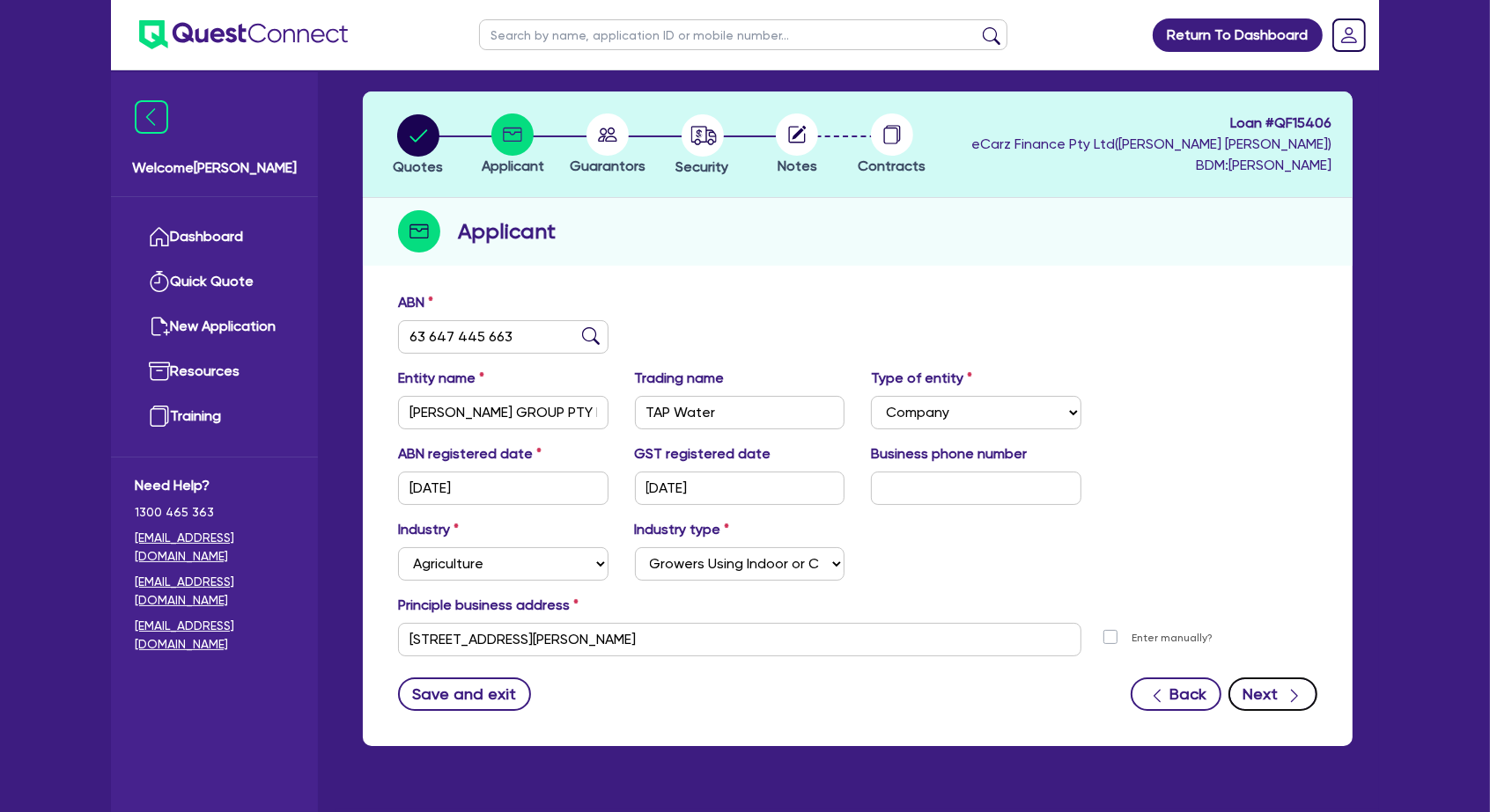
click at [1289, 678] on button "Next" at bounding box center [1274, 694] width 89 height 33
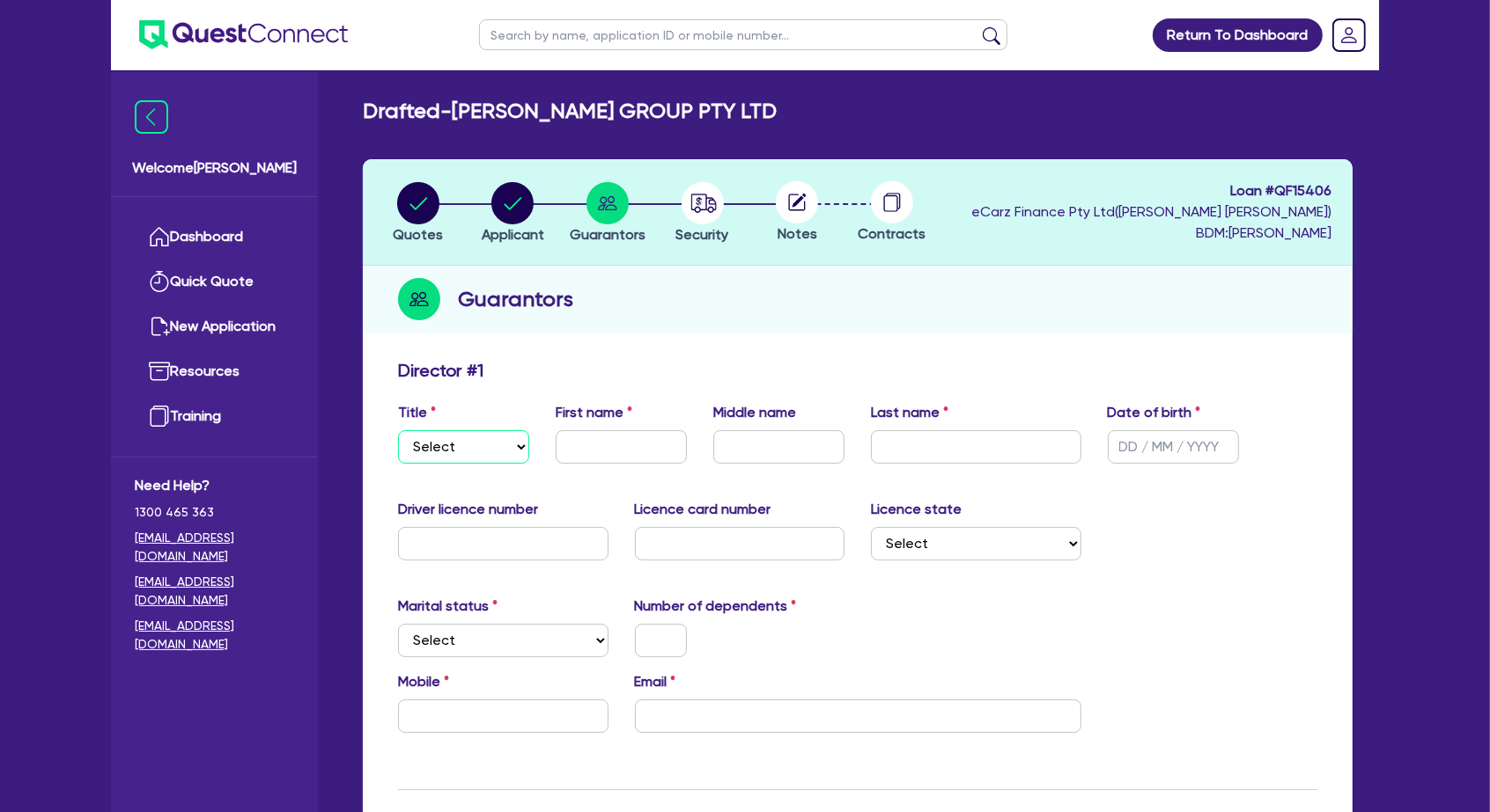
click at [437, 431] on select "Select Mr Mrs Ms Miss Dr" at bounding box center [463, 447] width 131 height 33
select select "MR"
click at [398, 431] on select "Select Mr Mrs Ms Miss Dr" at bounding box center [463, 447] width 131 height 33
click at [591, 431] on input "text" at bounding box center [621, 447] width 131 height 33
type input "[PERSON_NAME]"
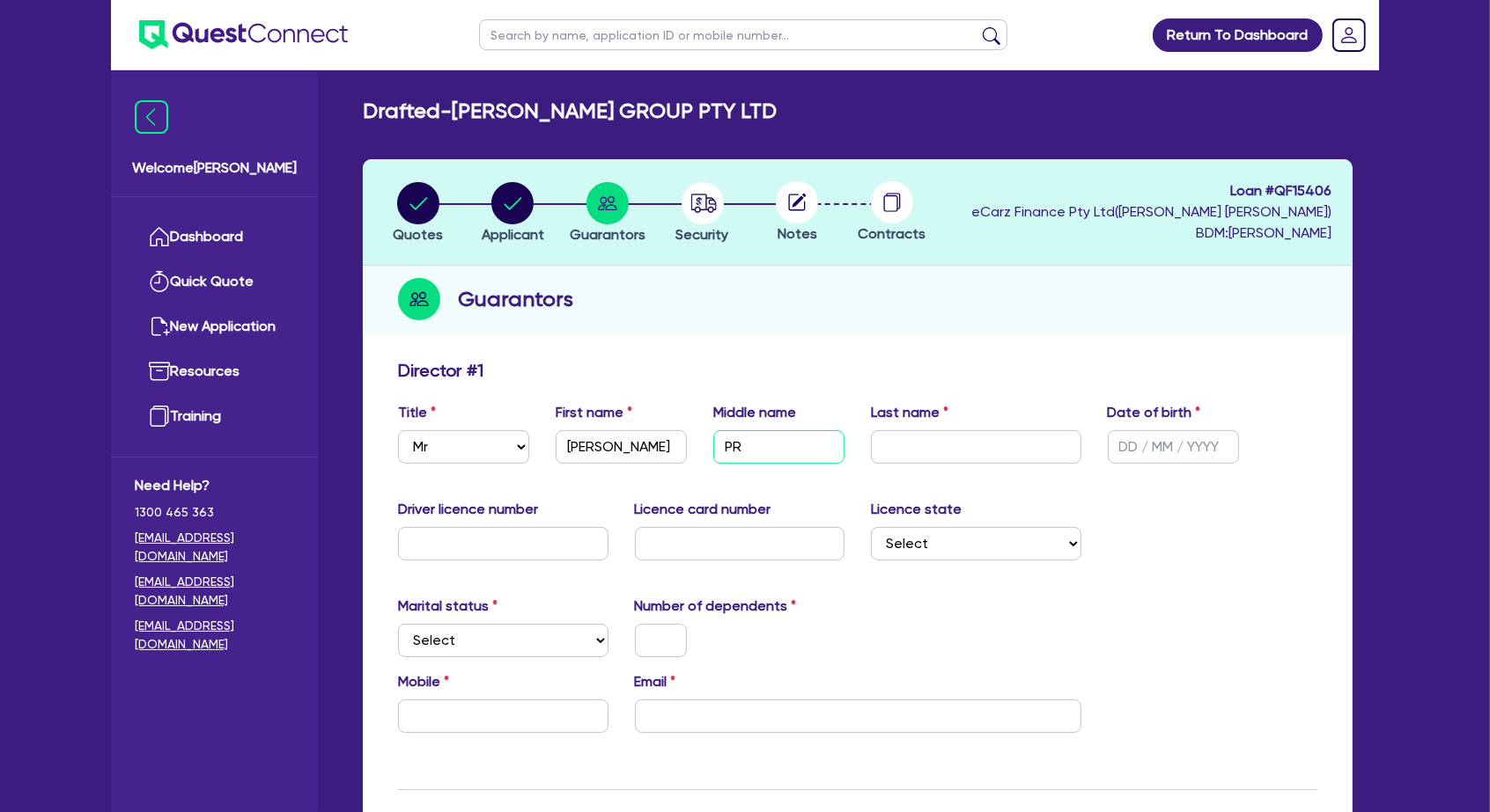
type input "P"
type input "[PERSON_NAME]"
